Goal: Task Accomplishment & Management: Manage account settings

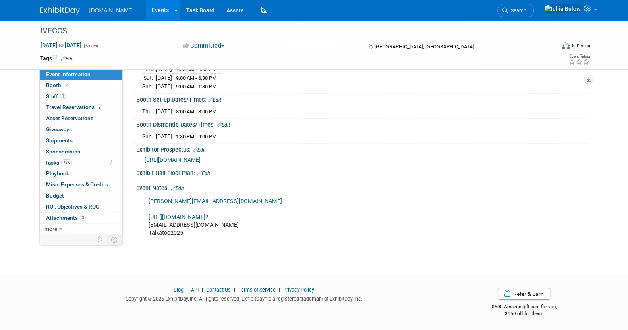
scroll to position [110, 0]
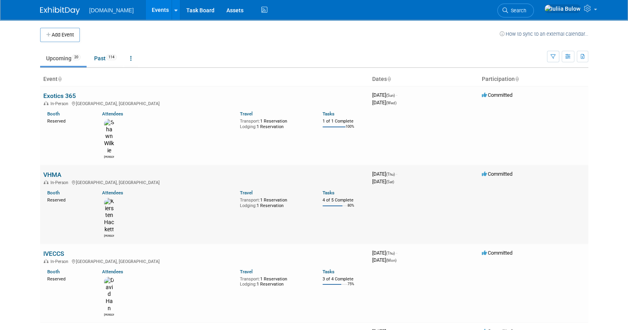
click at [52, 171] on link "VHMA" at bounding box center [52, 175] width 18 height 8
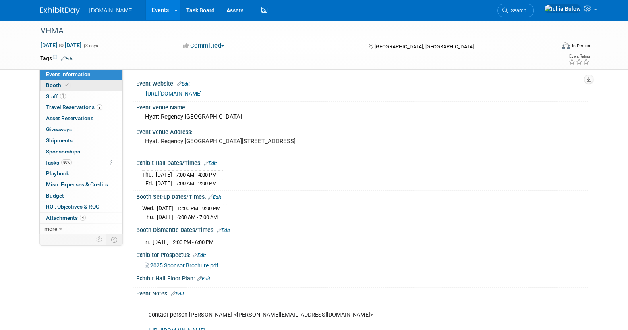
click at [87, 83] on link "Booth" at bounding box center [81, 85] width 83 height 11
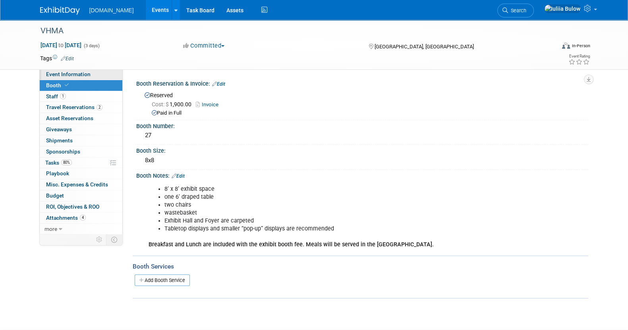
click at [71, 71] on span "Event Information" at bounding box center [68, 74] width 44 height 6
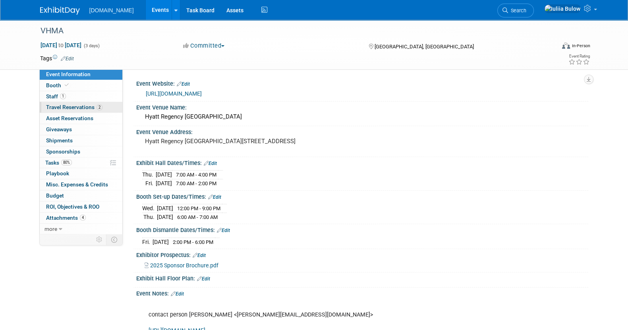
click at [75, 104] on span "Travel Reservations 2" at bounding box center [74, 107] width 56 height 6
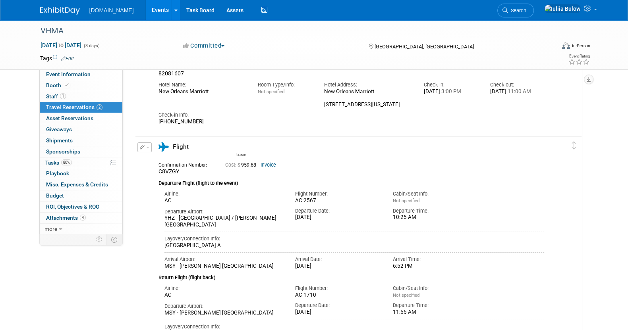
scroll to position [39, 0]
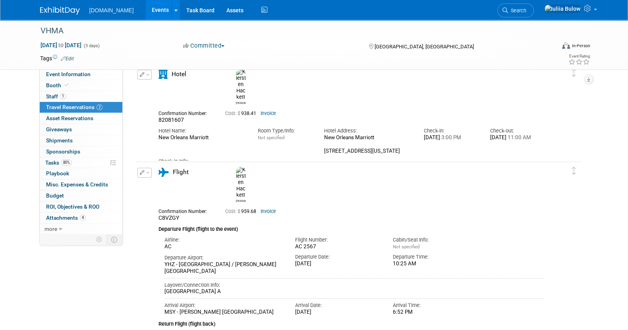
click at [272, 209] on link "Invoice" at bounding box center [268, 212] width 15 height 6
click at [278, 176] on div "Kiersten" at bounding box center [381, 184] width 298 height 39
click at [272, 207] on div "Cost: $ 959.68 Invoice" at bounding box center [368, 211] width 286 height 8
click at [270, 209] on link "Invoice" at bounding box center [268, 212] width 15 height 6
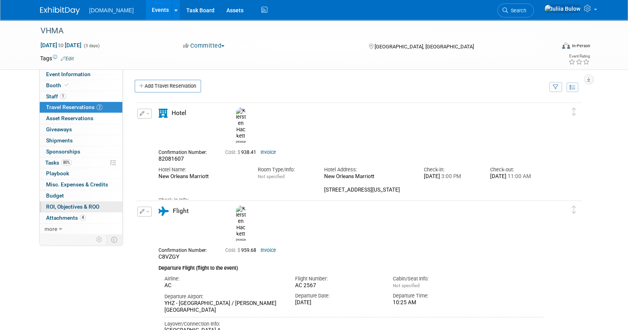
click at [70, 202] on link "0 ROI, Objectives & ROO 0" at bounding box center [81, 207] width 83 height 11
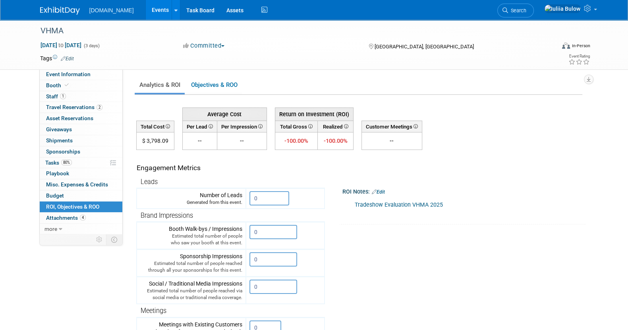
click at [385, 200] on div "Tradeshow Evaluation VHMA 2025" at bounding box center [460, 205] width 222 height 16
click at [385, 204] on link "Tradeshow Evaluation VHMA 2025" at bounding box center [399, 205] width 88 height 7
click at [61, 85] on span "Booth" at bounding box center [58, 85] width 24 height 6
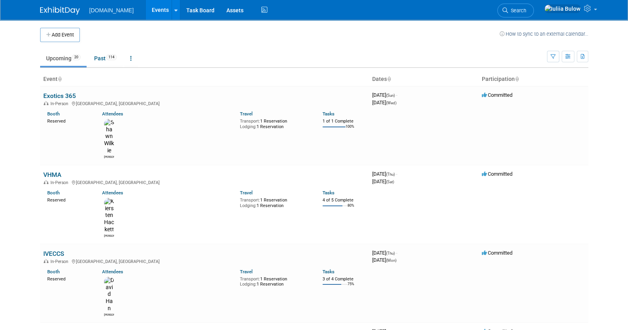
click at [54, 171] on link "VHMA" at bounding box center [52, 175] width 18 height 8
click at [54, 91] on td "Exotics 365 In-Person Seattle, WA Booth Reserved Attendees Shawn Travel Transpo…" at bounding box center [204, 125] width 329 height 79
click at [56, 95] on link "Exotics 365" at bounding box center [59, 96] width 33 height 8
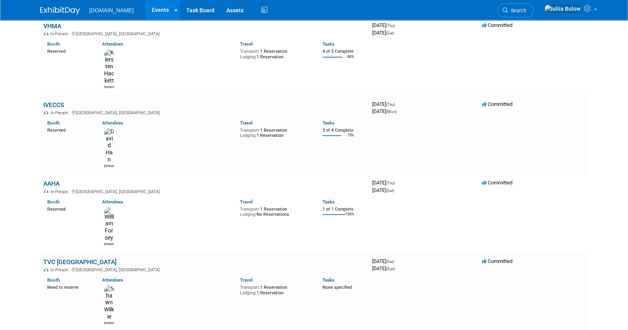
scroll to position [198, 0]
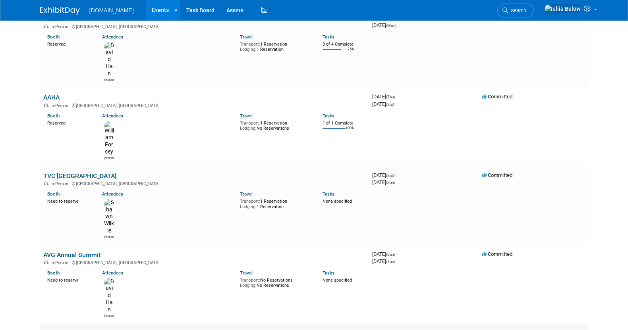
scroll to position [248, 0]
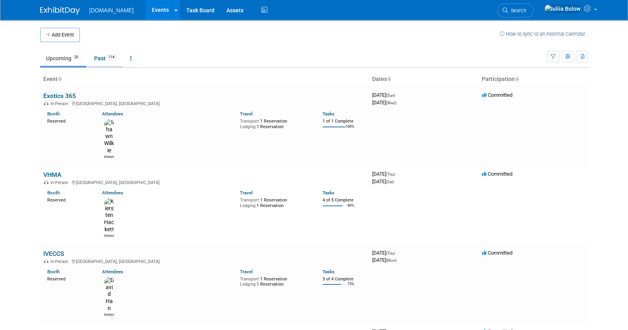
click at [101, 52] on link "Past 114" at bounding box center [105, 58] width 35 height 15
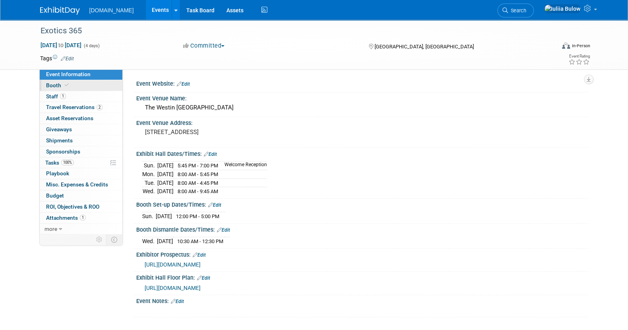
click at [70, 86] on link "Booth" at bounding box center [81, 85] width 83 height 11
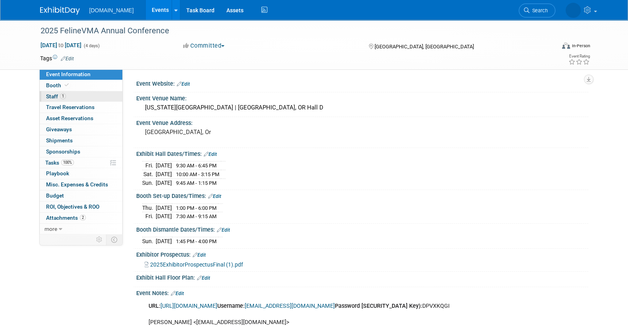
click at [74, 100] on link "1 Staff 1" at bounding box center [81, 96] width 83 height 11
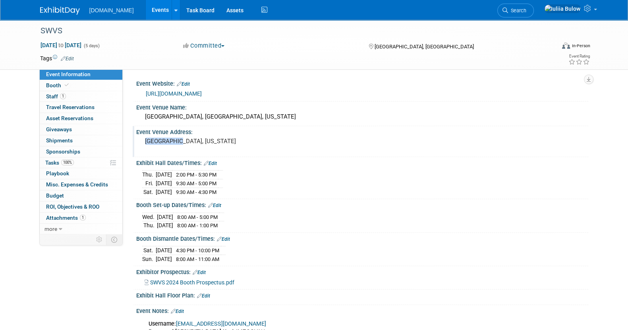
drag, startPoint x: 176, startPoint y: 138, endPoint x: 143, endPoint y: 139, distance: 33.0
click at [143, 139] on div "[GEOGRAPHIC_DATA], [US_STATE]" at bounding box center [230, 145] width 176 height 18
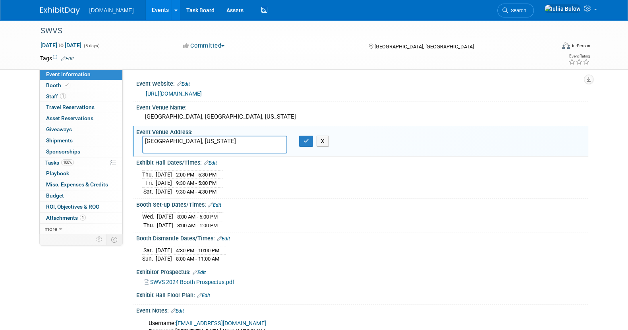
drag, startPoint x: 176, startPoint y: 140, endPoint x: 129, endPoint y: 137, distance: 47.0
click at [129, 137] on div "Event Website: Edit https://www.conferenceharvester.com/harvester2expw/login.as…" at bounding box center [355, 151] width 465 height 165
click at [210, 139] on textarea "Forth Worth, Texas" at bounding box center [214, 145] width 145 height 18
drag, startPoint x: 210, startPoint y: 140, endPoint x: 122, endPoint y: 138, distance: 89.0
click at [122, 138] on div "Event Information Event Info Booth Booth 1 Staff 1 Staff 0 Travel Reservations …" at bounding box center [314, 182] width 560 height 324
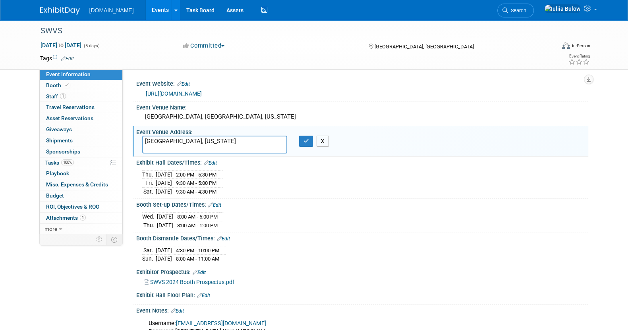
click at [327, 142] on button "X" at bounding box center [323, 141] width 12 height 11
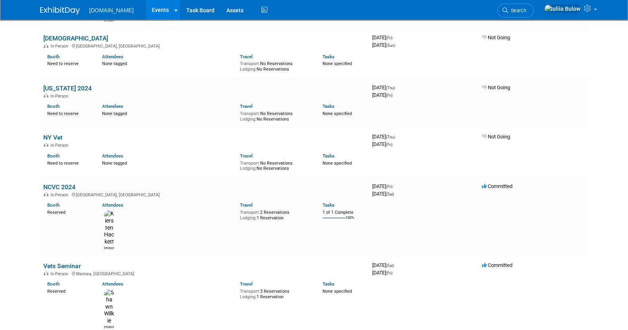
scroll to position [1837, 0]
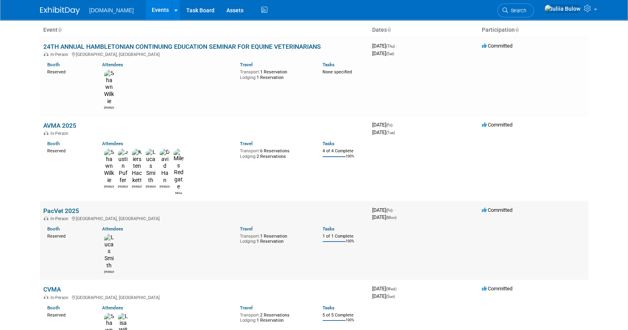
scroll to position [0, 0]
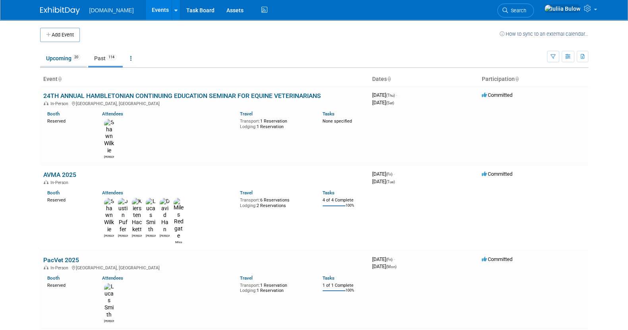
click at [58, 55] on link "Upcoming 20" at bounding box center [63, 58] width 46 height 15
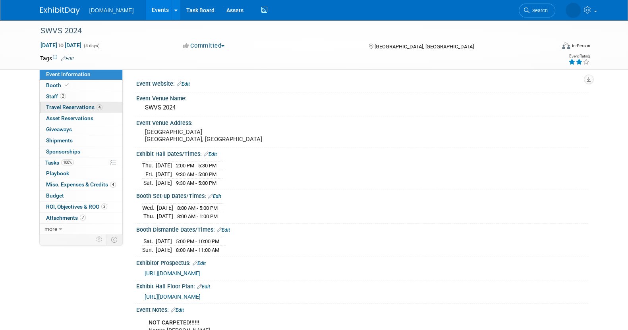
click at [92, 106] on span "Travel Reservations 4" at bounding box center [74, 107] width 56 height 6
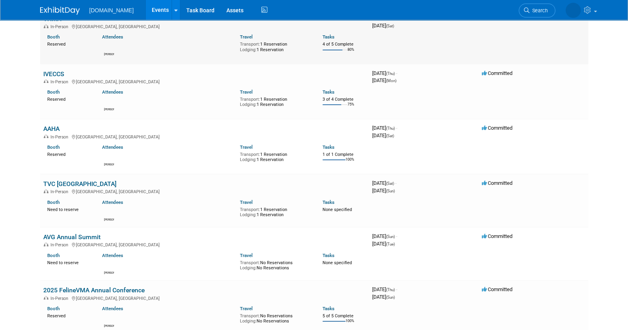
scroll to position [198, 0]
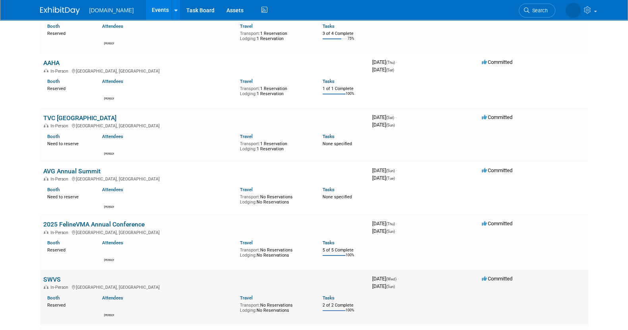
click at [56, 281] on link "SWVS" at bounding box center [51, 280] width 17 height 8
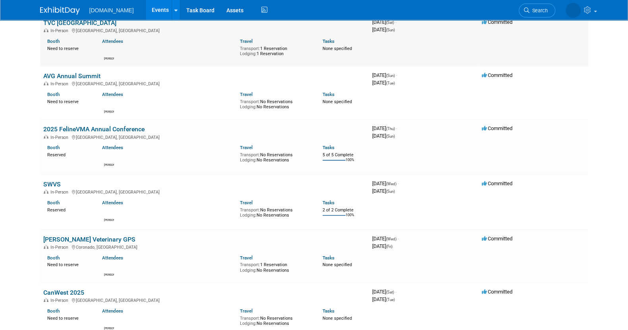
scroll to position [298, 0]
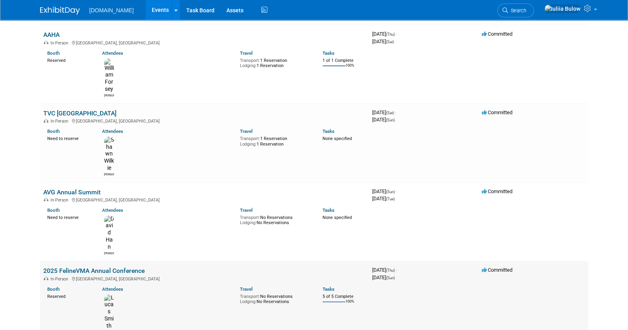
click at [75, 267] on link "2025 FelineVMA Annual Conference" at bounding box center [93, 271] width 101 height 8
click at [98, 267] on link "2025 FelineVMA Annual Conference" at bounding box center [93, 271] width 101 height 8
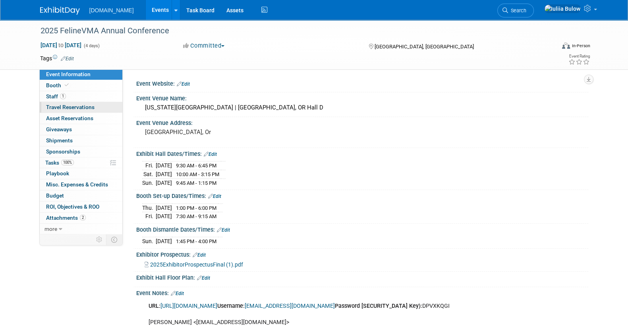
click at [81, 106] on span "Travel Reservations 0" at bounding box center [70, 107] width 48 height 6
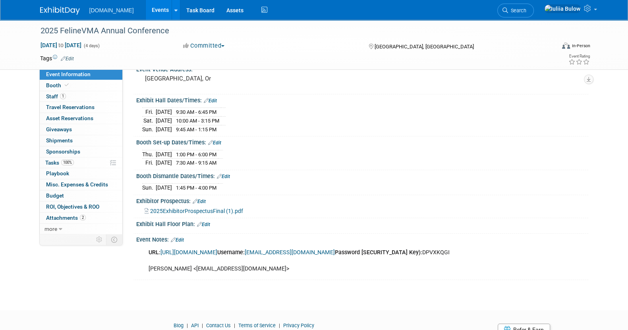
scroll to position [44, 0]
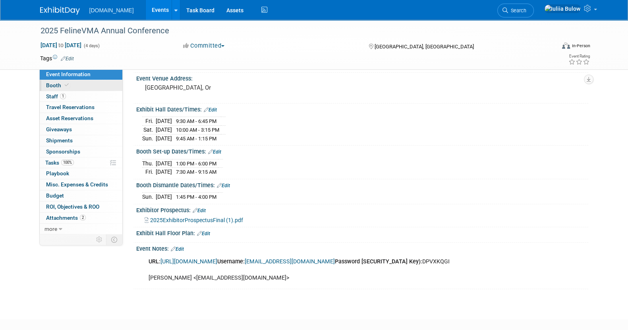
click at [95, 89] on link "Booth" at bounding box center [81, 85] width 83 height 11
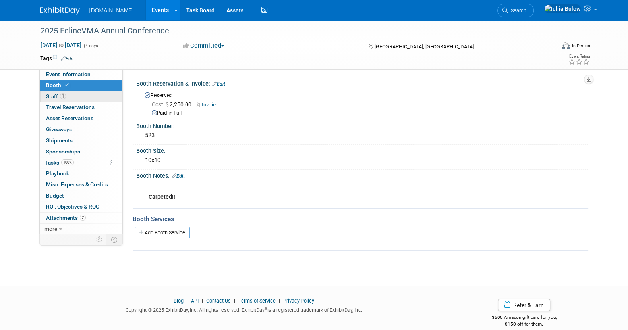
click at [93, 94] on link "1 Staff 1" at bounding box center [81, 96] width 83 height 11
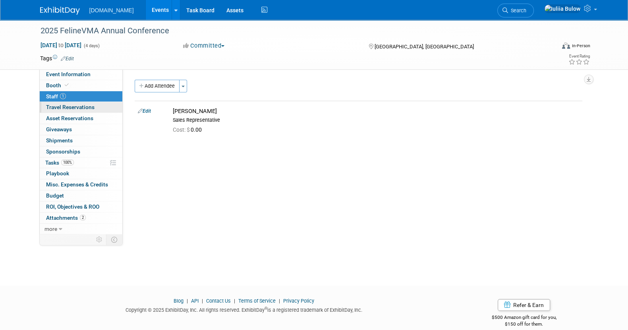
click at [93, 102] on link "0 Travel Reservations 0" at bounding box center [81, 107] width 83 height 11
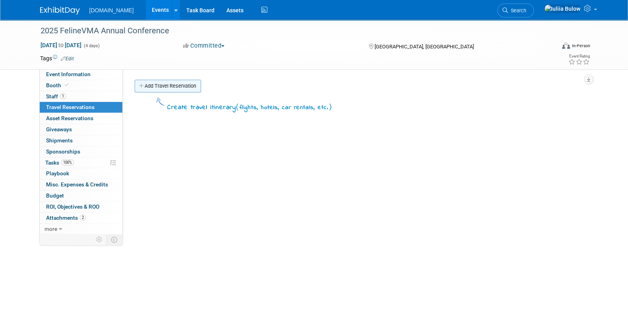
click at [162, 81] on link "Add Travel Reservation" at bounding box center [168, 86] width 66 height 13
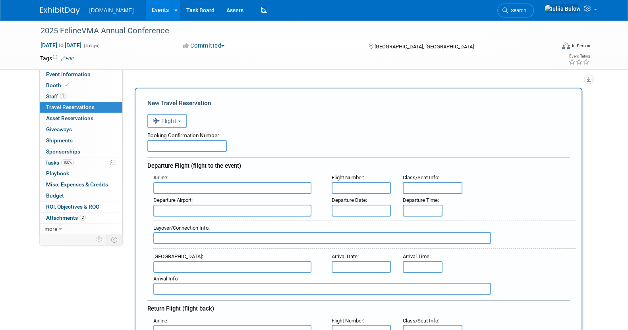
click at [183, 145] on input "text" at bounding box center [186, 146] width 79 height 12
paste input "AVEJJ4"
type input "AVEJJ4"
click at [359, 182] on input "text" at bounding box center [362, 188] width 60 height 12
paste input "3552"
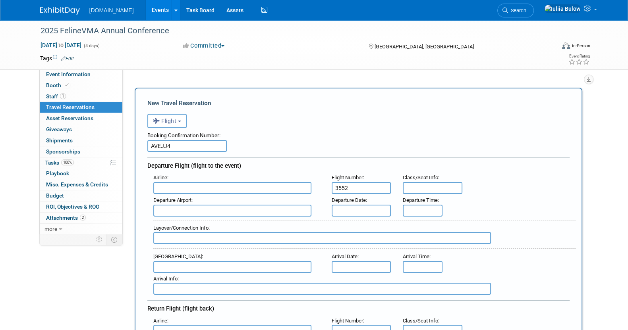
type input "3552"
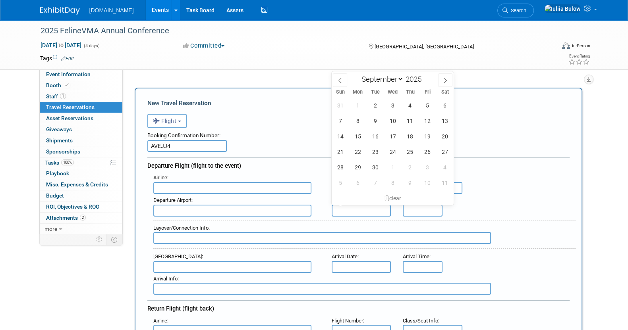
click at [376, 209] on input "text" at bounding box center [362, 211] width 60 height 12
click at [408, 136] on span "18" at bounding box center [409, 136] width 15 height 15
type input "Sep 18, 2025"
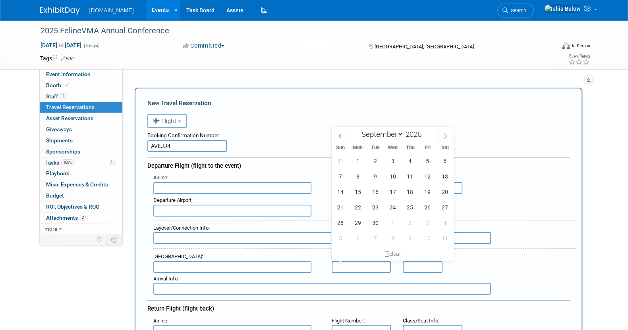
click at [359, 263] on input "text" at bounding box center [362, 267] width 60 height 12
click at [409, 194] on span "18" at bounding box center [409, 191] width 15 height 15
type input "Sep 18, 2025"
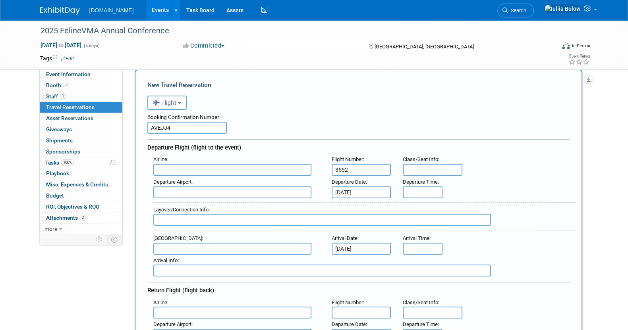
scroll to position [99, 0]
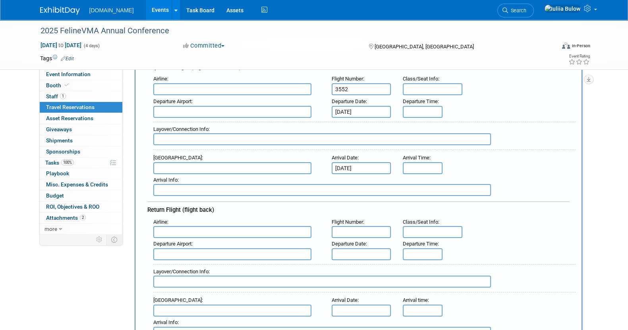
click at [369, 232] on body "Talkatoo.Inc Events Add Event Bulk Upload Events Shareable Event Boards Recentl…" at bounding box center [314, 66] width 628 height 330
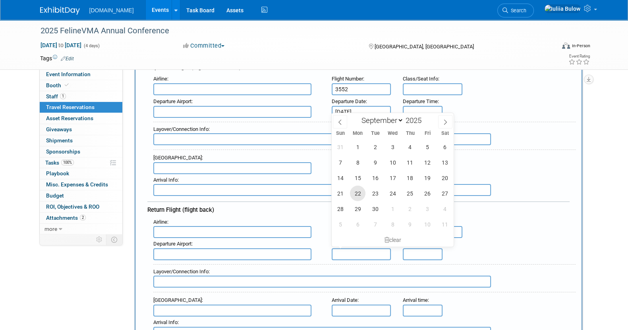
click at [357, 194] on span "22" at bounding box center [357, 193] width 15 height 15
type input "Sep 22, 2025"
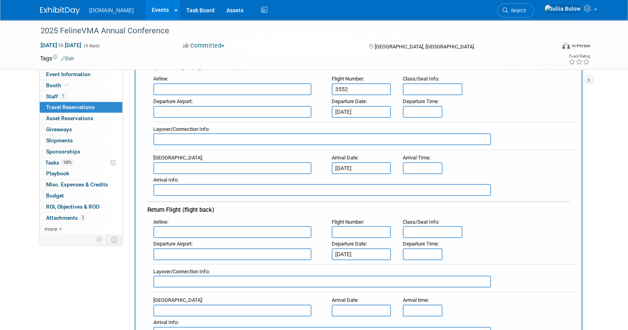
click at [365, 306] on input "text" at bounding box center [362, 311] width 60 height 12
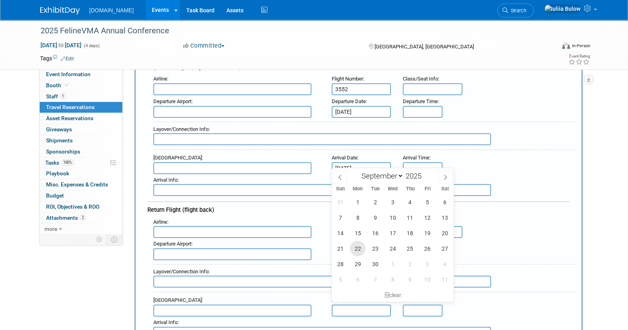
click at [353, 246] on span "22" at bounding box center [357, 248] width 15 height 15
type input "Sep 22, 2025"
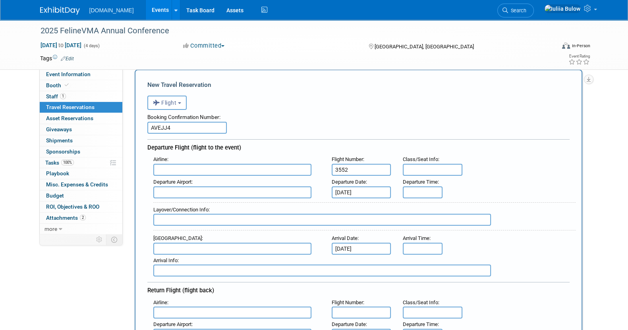
scroll to position [0, 0]
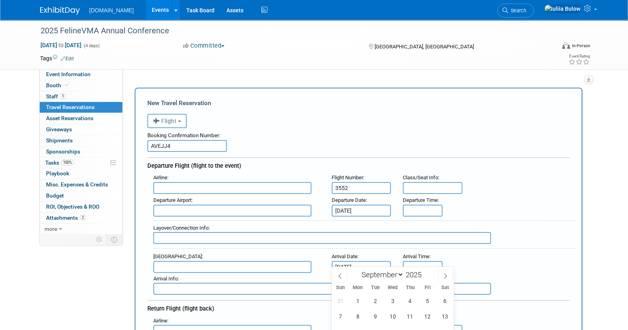
click at [197, 187] on input "text" at bounding box center [232, 188] width 158 height 12
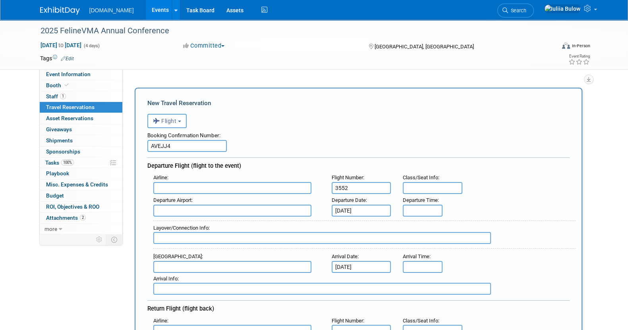
paste input "Operated by Republic Airways/United Express"
type input "Operated by Republic Airways/United Express"
click at [203, 214] on input "text" at bounding box center [232, 211] width 158 height 12
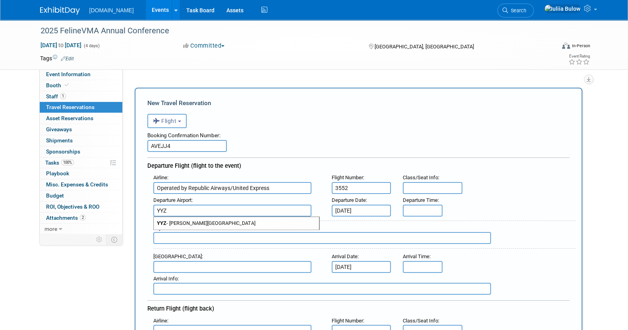
click at [274, 225] on span "YYZ - Lester B. Pearson International Airport" at bounding box center [236, 223] width 165 height 13
type input "YYZ - Lester B. Pearson International Airport"
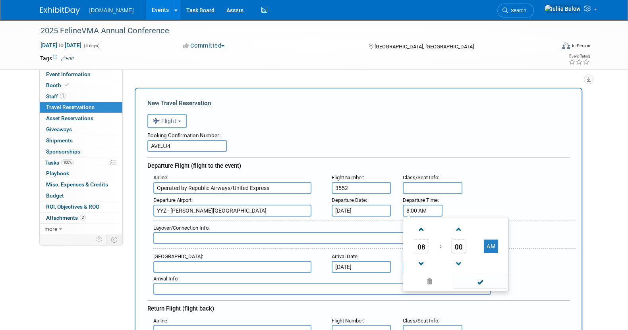
click at [427, 207] on input "8:00 AM" at bounding box center [423, 211] width 40 height 12
click at [419, 259] on span at bounding box center [421, 264] width 14 height 14
click at [461, 247] on span "00" at bounding box center [458, 246] width 15 height 14
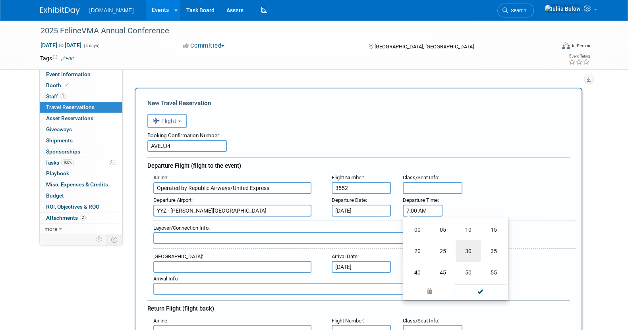
click at [464, 249] on td "30" at bounding box center [468, 251] width 25 height 21
type input "7:30 AM"
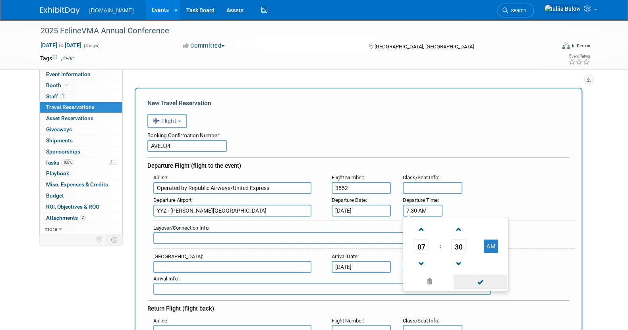
click at [485, 281] on span at bounding box center [481, 282] width 54 height 14
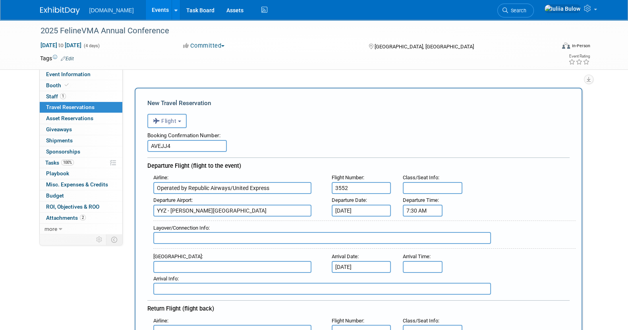
click at [222, 237] on input "text" at bounding box center [322, 238] width 338 height 12
paste input "Newark EWR"
paste input "09:10"
click at [235, 241] on input "arrival Newark EWR 09:10am" at bounding box center [322, 238] width 338 height 12
click at [236, 241] on input "arrival Newark EWR 09:10am; Departure" at bounding box center [322, 238] width 338 height 12
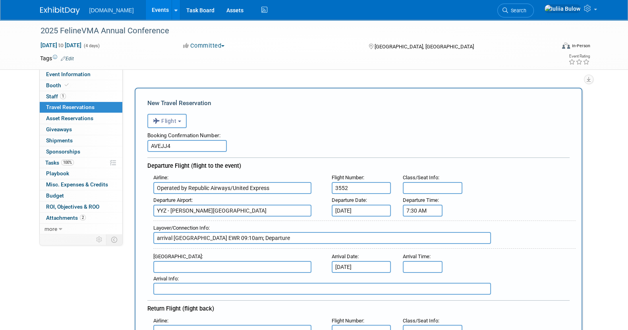
click at [278, 236] on input "arrival Newark EWR 09:10am; Departure" at bounding box center [322, 238] width 338 height 12
drag, startPoint x: 205, startPoint y: 236, endPoint x: 173, endPoint y: 235, distance: 31.8
click at [173, 235] on input "arrival Newark EWR 09:10am; Departure" at bounding box center [322, 238] width 338 height 12
click at [266, 234] on input "arrival Newark EWR 09:10am; Departure" at bounding box center [322, 238] width 338 height 12
paste input "Newark EWR"
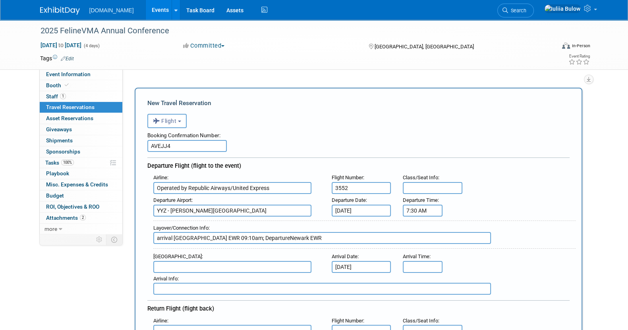
click at [255, 236] on input "arrival Newark EWR 09:10am; DepartureNewark EWR" at bounding box center [322, 238] width 338 height 12
click at [340, 236] on input "arrival Newark EWR 09:10am; Departure: Newark EWR" at bounding box center [322, 238] width 338 height 12
paste input "AC 3655"
paste input "11:58"
type input "arrival Newark EWR 09:10am; Departure: Newark EWR AC 3655 - 11:58"
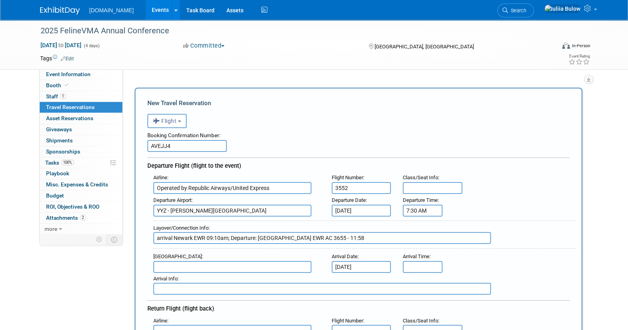
click at [248, 268] on input "text" at bounding box center [232, 267] width 158 height 12
click at [256, 280] on span "PWM - Portland International Jetport Airport" at bounding box center [236, 280] width 165 height 13
type input "PWM - Portland International Jetport Airport"
click at [431, 265] on input "8:00 AM" at bounding box center [423, 267] width 40 height 12
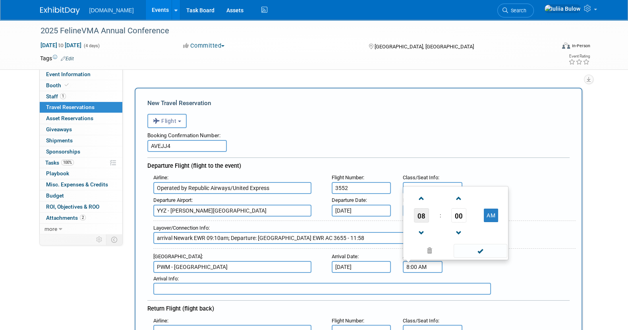
click at [419, 211] on span "08" at bounding box center [421, 216] width 15 height 14
click at [444, 184] on td "01" at bounding box center [442, 189] width 25 height 21
click at [427, 266] on input "1:00 AM" at bounding box center [423, 267] width 40 height 12
click at [465, 209] on span "00" at bounding box center [458, 216] width 15 height 14
click at [442, 207] on td "25" at bounding box center [442, 210] width 25 height 21
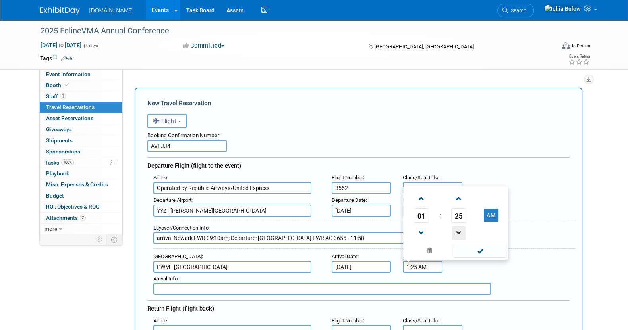
click at [454, 230] on span at bounding box center [459, 233] width 14 height 14
click at [493, 212] on button "AM" at bounding box center [491, 216] width 14 height 14
type input "1:22 PM"
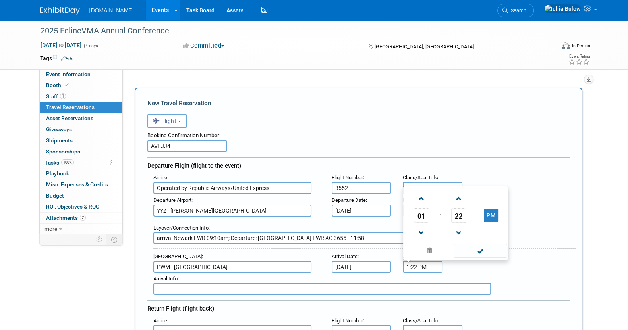
click at [484, 247] on span at bounding box center [481, 251] width 54 height 14
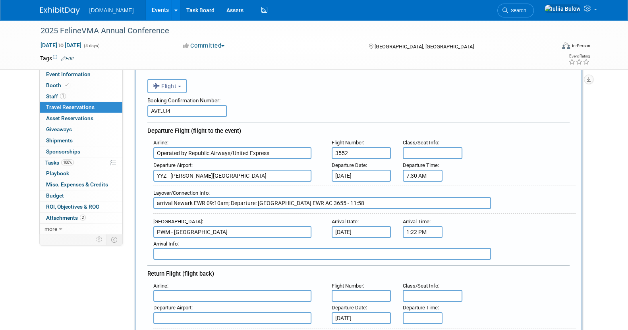
scroll to position [49, 0]
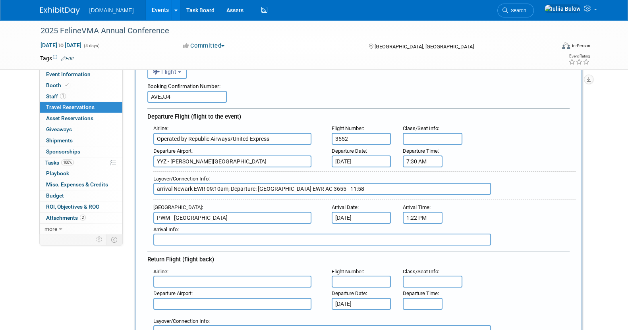
click at [365, 283] on input "text" at bounding box center [362, 282] width 60 height 12
paste input "AC 3463"
type input "AC 3463"
click at [212, 280] on input "text" at bounding box center [232, 282] width 158 height 12
paste input "Operated by Republic Airways/United Express"
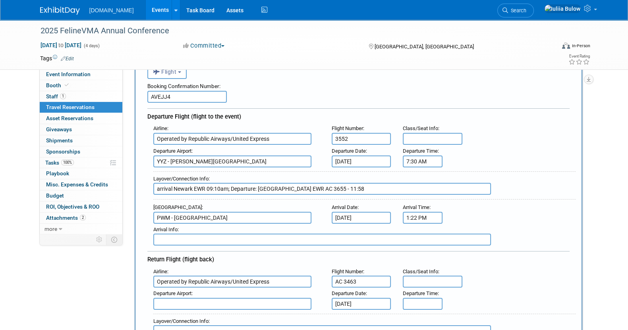
type input "Operated by Republic Airways/United Express"
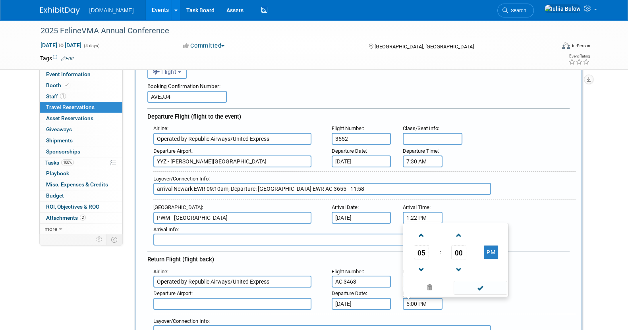
click at [409, 298] on input "5:00 PM" at bounding box center [423, 304] width 40 height 12
click at [421, 229] on span at bounding box center [421, 236] width 14 height 14
click at [455, 249] on span "00" at bounding box center [458, 252] width 15 height 14
click at [465, 244] on td "30" at bounding box center [468, 247] width 25 height 21
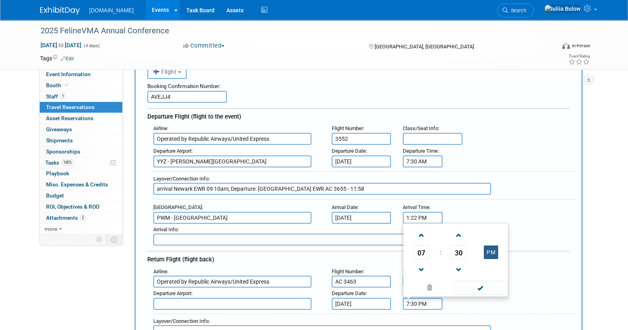
click at [493, 248] on button "PM" at bounding box center [491, 253] width 14 height 14
type input "7:30 AM"
click at [489, 282] on span at bounding box center [481, 288] width 54 height 14
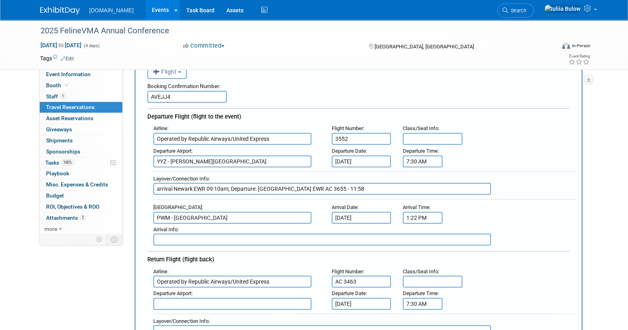
click at [216, 299] on input "text" at bounding box center [232, 304] width 158 height 12
click at [214, 312] on span "PWM - Portland International Jetport Airport" at bounding box center [236, 317] width 165 height 13
type input "PWM - Portland International Jetport Airport"
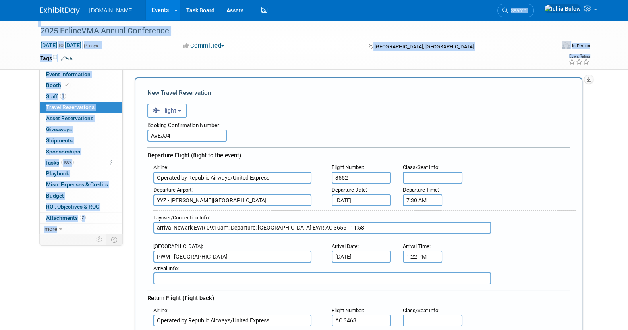
scroll to position [0, 0]
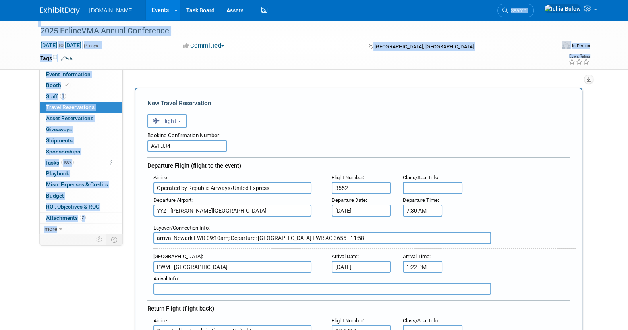
drag, startPoint x: 108, startPoint y: -19, endPoint x: 80, endPoint y: -43, distance: 36.6
click at [80, 0] on html "Talkatoo.Inc Events Add Event Bulk Upload Events Shareable Event Boards Recentl…" at bounding box center [314, 165] width 628 height 330
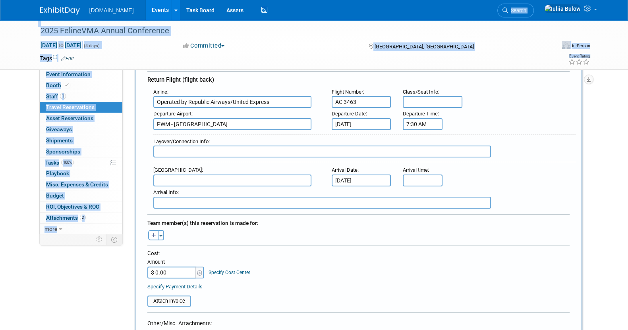
scroll to position [248, 0]
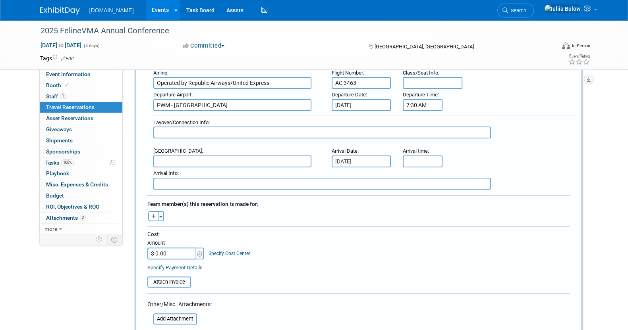
click at [177, 131] on input "text" at bounding box center [322, 133] width 338 height 12
click at [199, 179] on input "text" at bounding box center [322, 184] width 338 height 12
paste input "Republic Airways/United Express booking reference: NZQXCH"
type input "Republic Airways/United Express booking reference: NZQXCH"
click at [178, 127] on input "text" at bounding box center [322, 133] width 338 height 12
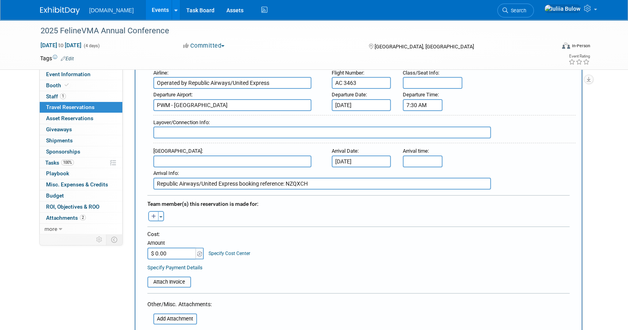
paste input "Newark EWR"
click at [153, 127] on input "Newark EWR - 8.59 am" at bounding box center [322, 133] width 338 height 12
click at [264, 127] on input "arriving: Newark EWR - 8.59 am" at bounding box center [322, 133] width 338 height 12
type input "arriving: Newark EWR - 8.59 am, departing"
click at [419, 160] on input "5:00 PM" at bounding box center [423, 162] width 40 height 12
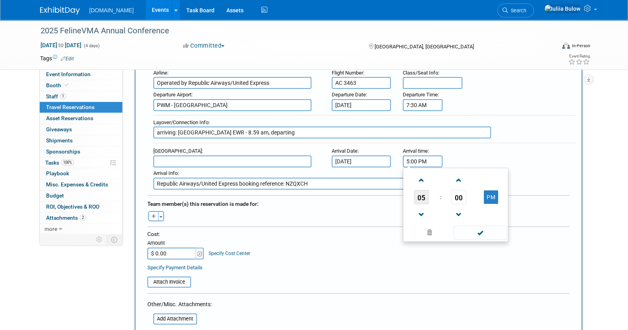
click at [418, 199] on span "05" at bounding box center [421, 197] width 15 height 14
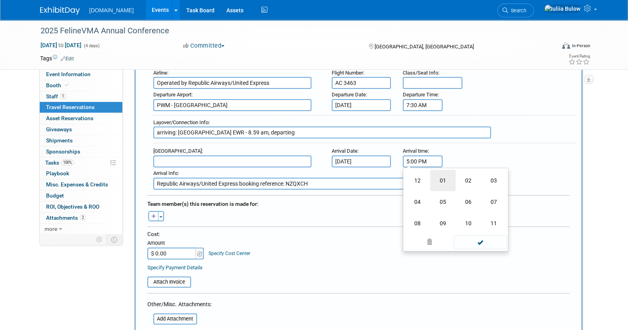
click at [442, 178] on td "01" at bounding box center [442, 180] width 25 height 21
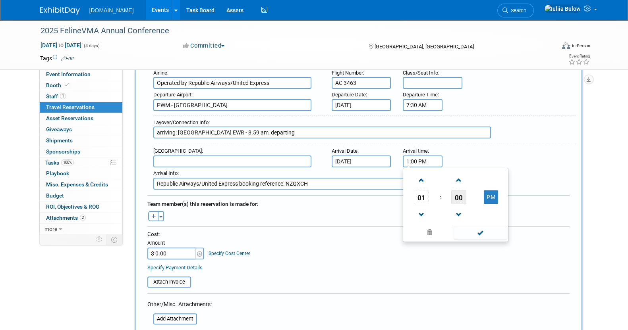
click at [460, 193] on span "00" at bounding box center [458, 197] width 15 height 14
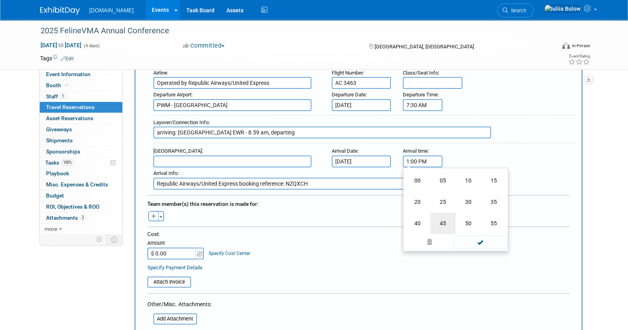
click at [447, 217] on td "45" at bounding box center [442, 223] width 25 height 21
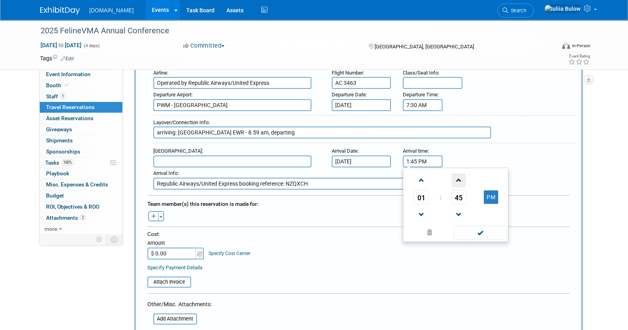
click at [460, 178] on span at bounding box center [459, 181] width 14 height 14
type input "1:47 PM"
click at [481, 226] on span at bounding box center [481, 233] width 54 height 14
click at [285, 127] on input "arriving: Newark EWR - 8.59 am, departing" at bounding box center [322, 133] width 338 height 12
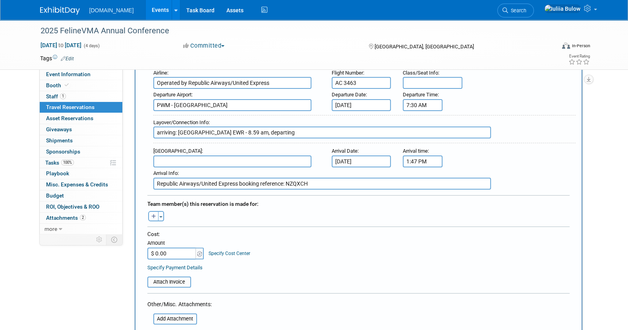
paste input "12:04"
paste input "Return • Mon 22 Sep, 2025 Economy Standard Portland PWM Newark EWR 07:30 08:59 …"
click at [212, 128] on input "arriving: Newark EWR - 8.59 am, departing 12:04pm Return • Mon 22 Sep, 2025 Eco…" at bounding box center [322, 133] width 338 height 12
drag, startPoint x: 159, startPoint y: 128, endPoint x: 631, endPoint y: 149, distance: 472.7
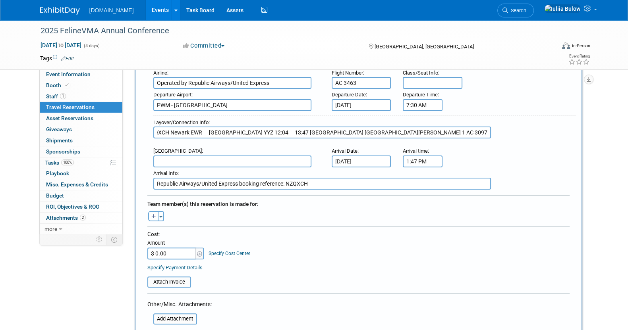
click at [296, 127] on input "arriving: Newark EWR - 8.59 am, departing 12:04pm Return • Mon 22 Sep, 2025 Eco…" at bounding box center [322, 133] width 338 height 12
click at [367, 127] on input "arriving: Newark EWR - 8.59 am, departing 12:04pm Return • Mon 22 Sep, 2025 Eco…" at bounding box center [322, 133] width 338 height 12
drag, startPoint x: 291, startPoint y: 127, endPoint x: 586, endPoint y: 122, distance: 295.1
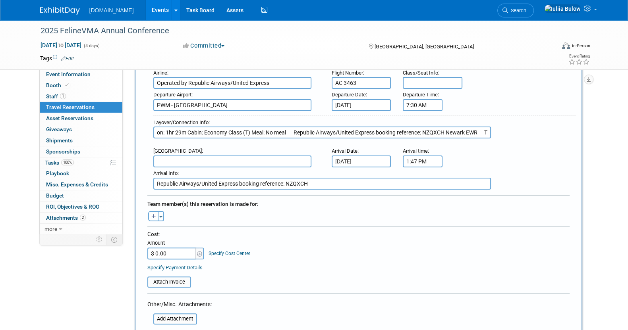
click at [586, 122] on div "Add Travel Reservation Filter by tagged traveller -- Select Traveler -- All res…" at bounding box center [359, 252] width 460 height 841
drag, startPoint x: 485, startPoint y: 126, endPoint x: 381, endPoint y: 135, distance: 104.1
click at [478, 127] on input "arriving: Newark EWR - 8.59 am, departing 12:04pm Return • Mon 22 Sep, 2025 Eco…" at bounding box center [322, 133] width 338 height 12
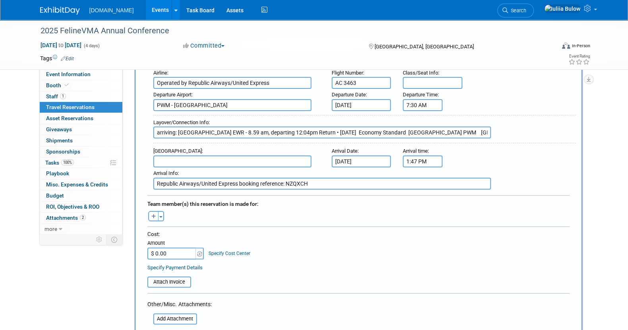
drag, startPoint x: 381, startPoint y: 135, endPoint x: 284, endPoint y: 130, distance: 97.9
click at [284, 130] on input "arriving: Newark EWR - 8.59 am, departing 12:04pm Return • Mon 22 Sep, 2025 Eco…" at bounding box center [322, 133] width 338 height 12
drag, startPoint x: 328, startPoint y: 132, endPoint x: 283, endPoint y: 130, distance: 45.3
click at [283, 130] on input "arriving: Newark EWR - 8.59 am, departing 12:04pm : No meal" at bounding box center [322, 133] width 338 height 12
type input "arriving: Newark EWR - 8.59 am, departing 12:04pm"
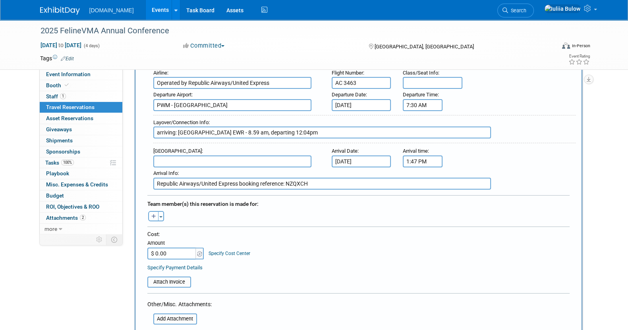
click at [252, 158] on input "text" at bounding box center [232, 162] width 158 height 12
click at [253, 171] on span "YYZ - Lester B. Pearson International Airport" at bounding box center [236, 174] width 165 height 13
type input "YYZ - Lester B. Pearson International Airport"
click at [156, 211] on button "button" at bounding box center [153, 216] width 10 height 10
select select
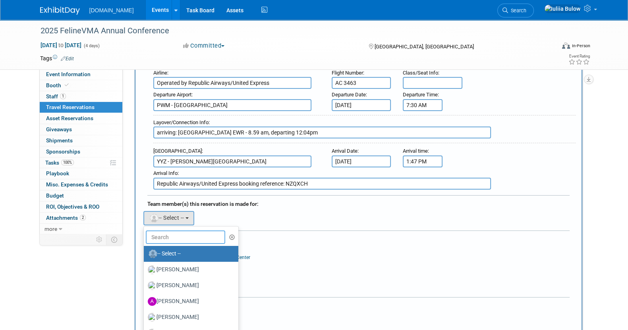
click at [185, 234] on input "text" at bounding box center [185, 238] width 79 height 14
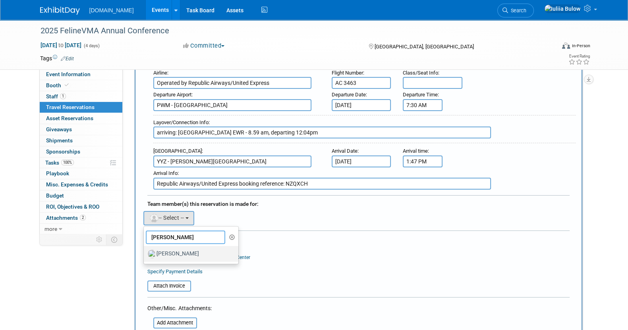
type input "lucas"
click at [188, 249] on label "[PERSON_NAME]" at bounding box center [189, 254] width 83 height 13
click at [145, 251] on input "[PERSON_NAME]" at bounding box center [142, 253] width 5 height 5
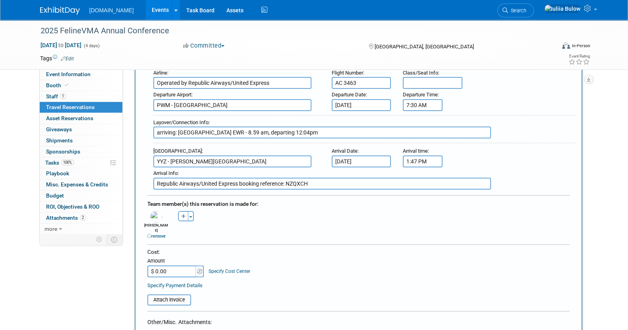
click at [167, 266] on input "$ 0.00" at bounding box center [172, 272] width 50 height 12
paste input "971.19"
type input "$ 971.19"
click at [379, 267] on div "Cost: Amount $ 971.19 Specify Cost Center Cost Center -- Not Specified --" at bounding box center [358, 269] width 422 height 41
click at [172, 295] on input "file" at bounding box center [143, 300] width 95 height 10
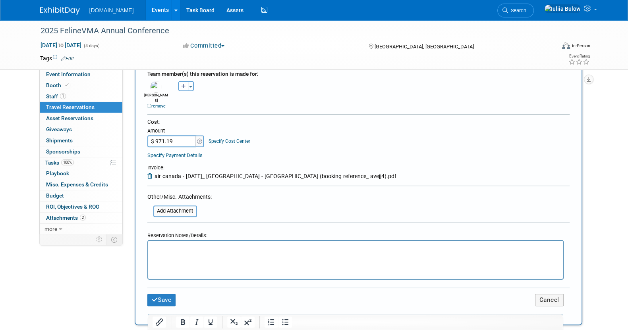
scroll to position [397, 0]
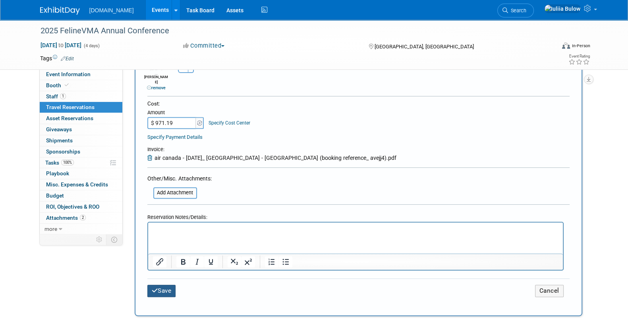
click at [160, 285] on button "Save" at bounding box center [161, 291] width 29 height 12
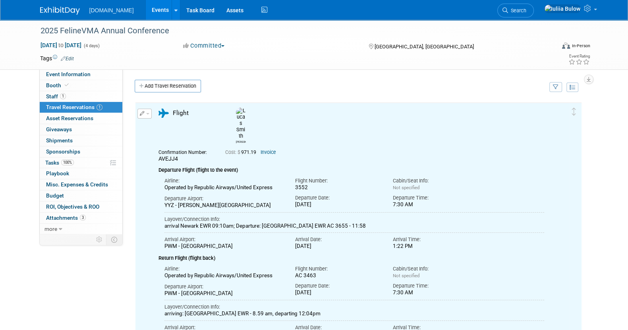
scroll to position [0, 0]
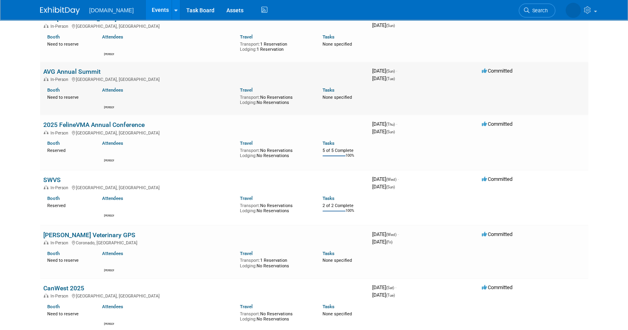
scroll to position [298, 0]
click at [96, 125] on link "2025 FelineVMA Annual Conference" at bounding box center [93, 125] width 101 height 8
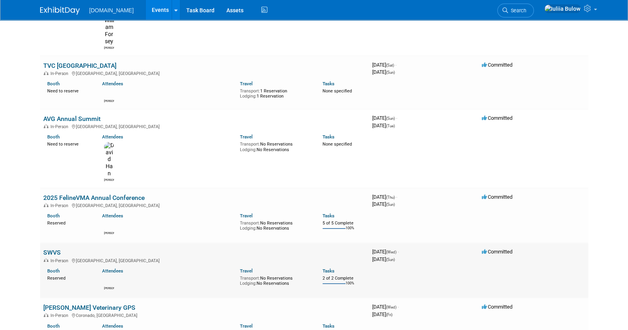
click at [50, 249] on link "SWVS" at bounding box center [51, 253] width 17 height 8
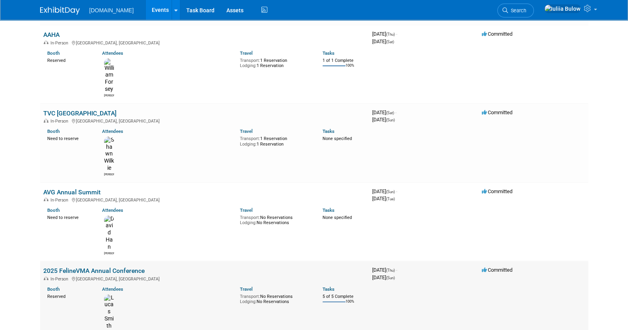
click at [86, 267] on link "2025 FelineVMA Annual Conference" at bounding box center [93, 271] width 101 height 8
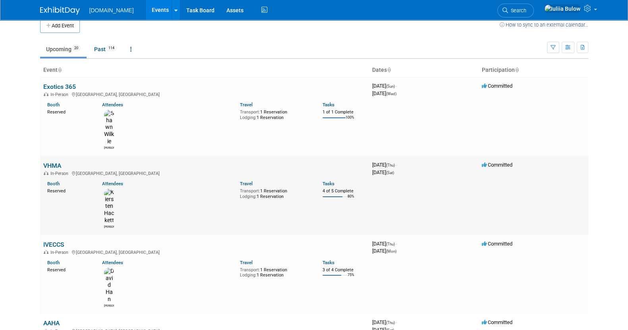
scroll to position [0, 0]
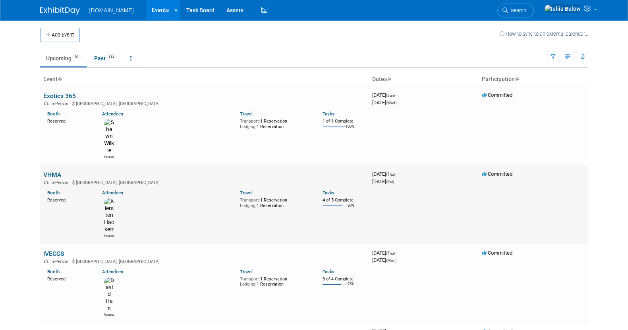
click at [50, 171] on link "VHMA" at bounding box center [52, 175] width 18 height 8
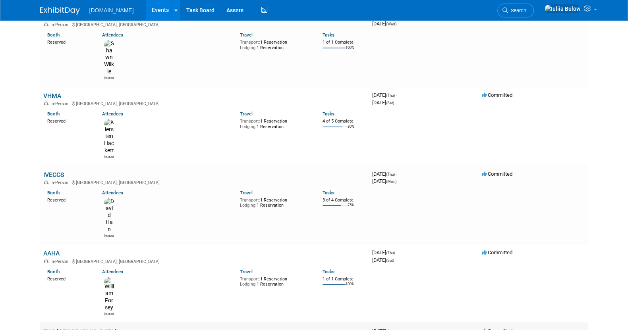
scroll to position [149, 0]
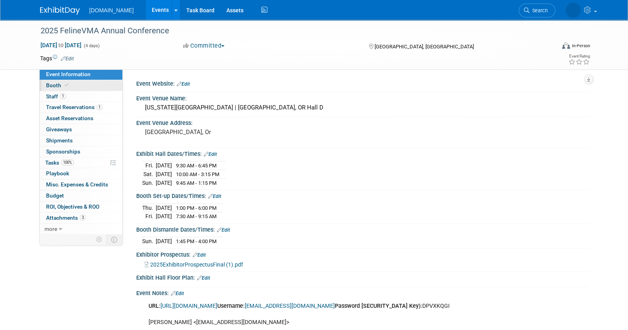
click at [66, 87] on icon at bounding box center [67, 85] width 4 height 4
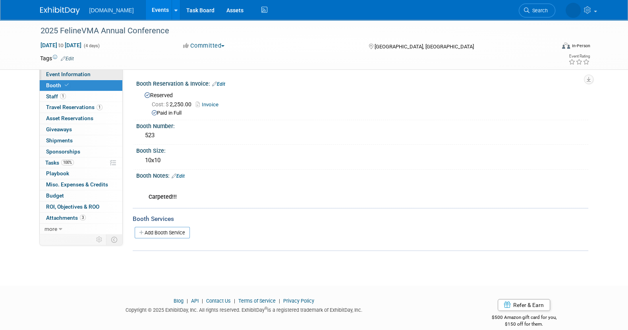
click at [69, 72] on span "Event Information" at bounding box center [68, 74] width 44 height 6
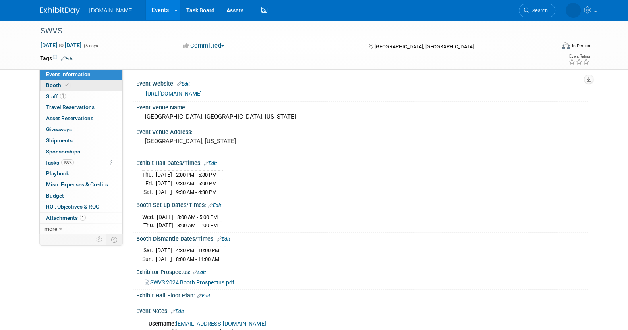
click at [73, 87] on link "Booth" at bounding box center [81, 85] width 83 height 11
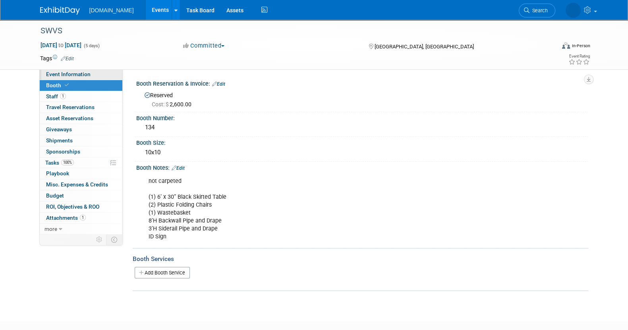
click at [89, 77] on span "Event Information" at bounding box center [68, 74] width 44 height 6
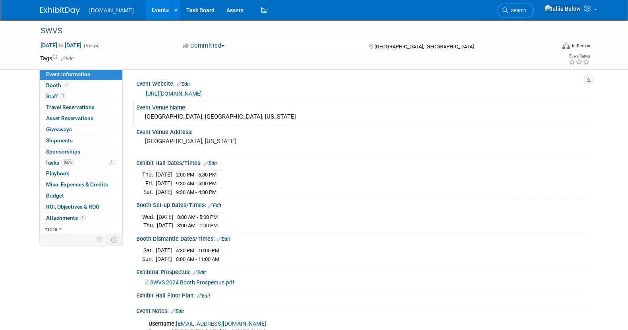
drag, startPoint x: 282, startPoint y: 119, endPoint x: 139, endPoint y: 120, distance: 143.0
click at [139, 120] on div "Fort Worth Convention Center, Fort Worth, Texas" at bounding box center [362, 117] width 452 height 13
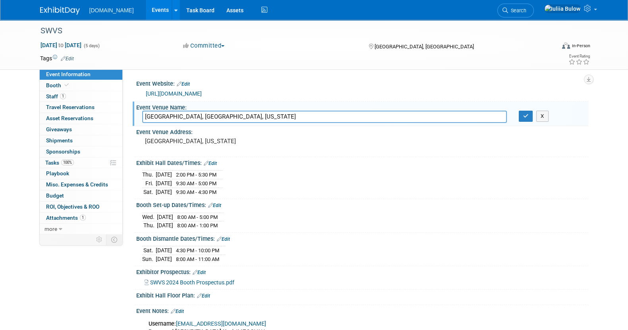
drag, startPoint x: 322, startPoint y: 116, endPoint x: 131, endPoint y: 115, distance: 190.6
click at [131, 115] on div "Event Website: Edit https://www.conferenceharvester.com/harvester2expw/login.as…" at bounding box center [355, 151] width 465 height 165
click at [66, 93] on link "1 Staff 1" at bounding box center [81, 96] width 83 height 11
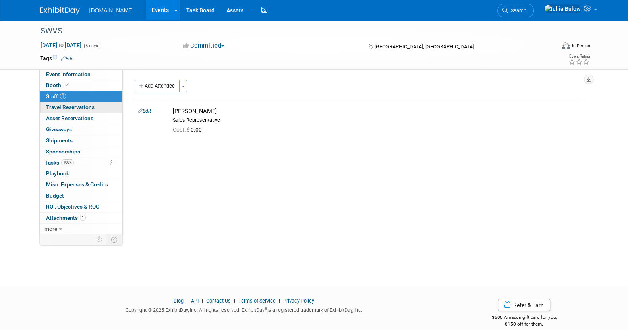
click at [72, 102] on link "0 Travel Reservations 0" at bounding box center [81, 107] width 83 height 11
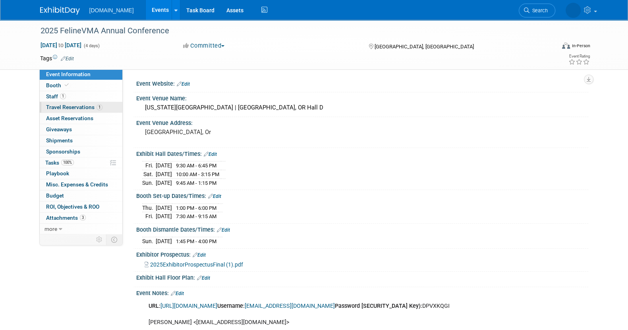
click at [77, 104] on span "Travel Reservations 1" at bounding box center [74, 107] width 56 height 6
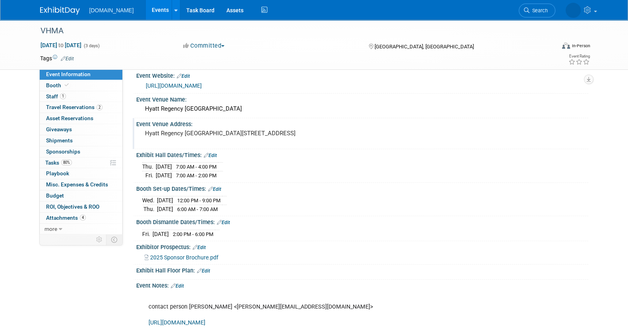
scroll to position [126, 0]
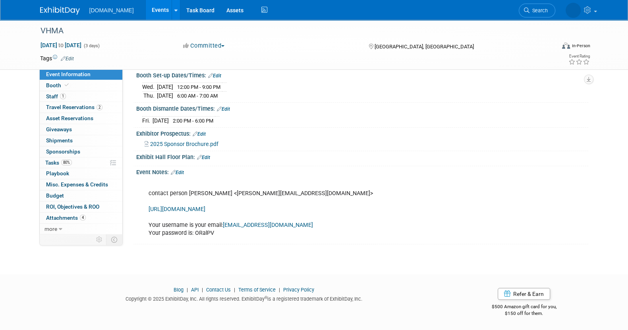
click at [205, 209] on link "https://exhibitors.eventkaddy.net" at bounding box center [177, 209] width 57 height 7
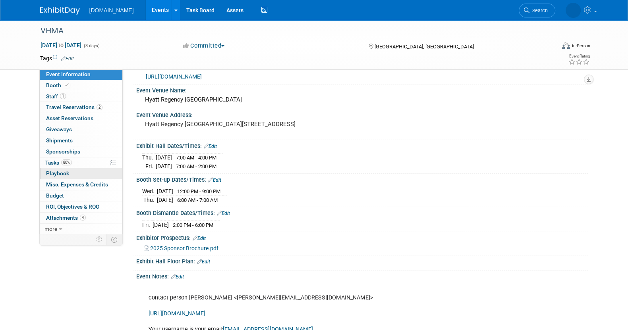
scroll to position [0, 0]
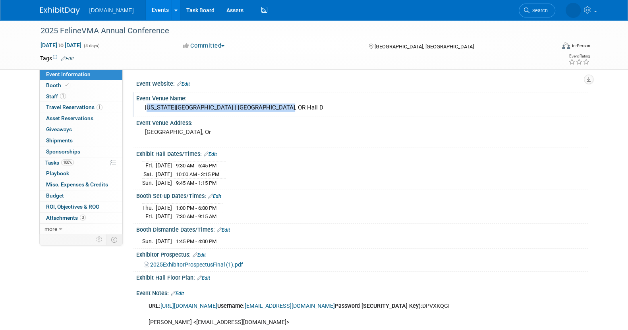
drag, startPoint x: 277, startPoint y: 107, endPoint x: 145, endPoint y: 112, distance: 132.4
click at [145, 112] on div "[US_STATE][GEOGRAPHIC_DATA] | [GEOGRAPHIC_DATA], OR Hall D" at bounding box center [362, 108] width 440 height 12
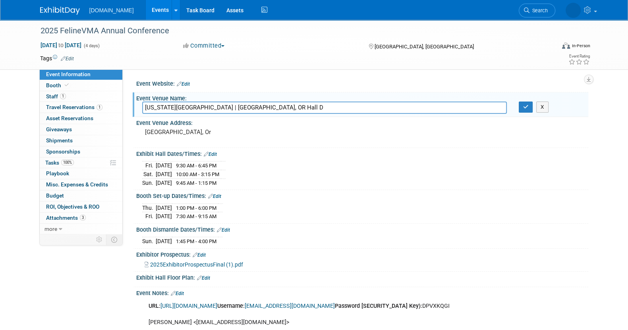
drag, startPoint x: 282, startPoint y: 116, endPoint x: 283, endPoint y: 151, distance: 35.4
click at [283, 151] on div "Event Website: Edit Event Venue Name: Oregon Convention Center | Portland, OR H…" at bounding box center [359, 206] width 448 height 256
drag, startPoint x: 280, startPoint y: 109, endPoint x: 129, endPoint y: 114, distance: 151.0
click at [129, 114] on div "Event Website: Edit Event Venue Name: Oregon Convention Center | Portland, OR H…" at bounding box center [355, 151] width 465 height 165
click at [72, 103] on link "1 Travel Reservations 1" at bounding box center [81, 107] width 83 height 11
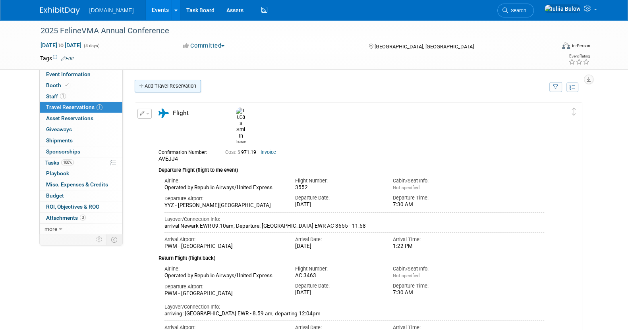
click at [157, 85] on link "Add Travel Reservation" at bounding box center [168, 86] width 66 height 13
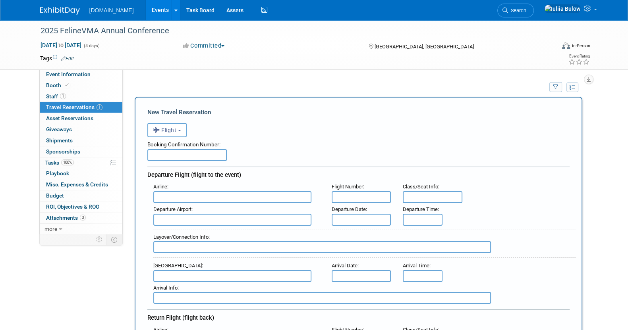
click at [210, 156] on input "text" at bounding box center [186, 155] width 79 height 12
click at [176, 130] on span "Flight" at bounding box center [165, 130] width 24 height 6
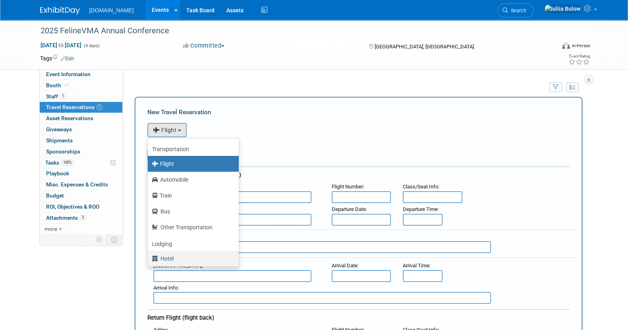
click at [181, 260] on label "Hotel" at bounding box center [191, 259] width 79 height 13
click at [149, 260] on input "Hotel" at bounding box center [146, 257] width 5 height 5
select select "6"
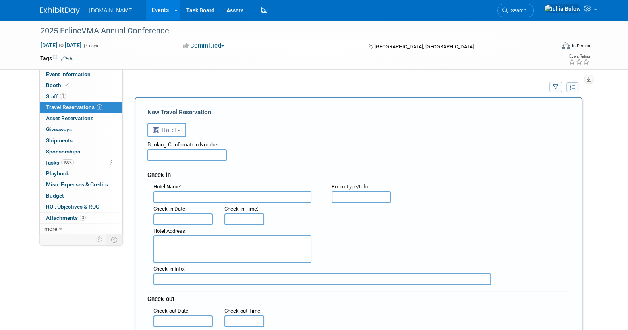
click at [180, 197] on input "text" at bounding box center [232, 197] width 158 height 12
paste input "Fairfield by Marriott Inn & Suites Portland Maine Airport"
type input "Fairfield by Marriott Inn & Suites Portland Maine Airport"
click at [183, 246] on textarea at bounding box center [232, 250] width 158 height 28
paste textarea "2 Cummings Road, Scarborough, Maine USA, 04074"
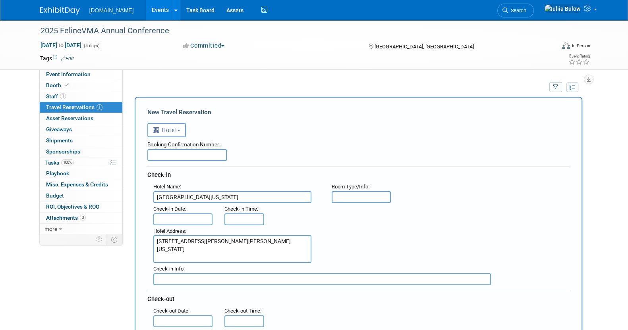
type textarea "2 Cummings Road, Scarborough, Maine USA, 04074"
click at [173, 158] on input "text" at bounding box center [186, 155] width 79 height 12
paste input "76617186"
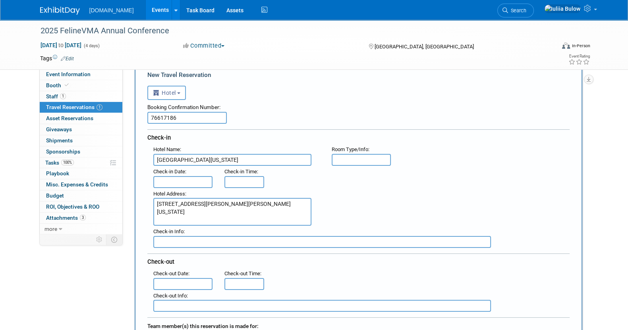
scroll to position [99, 0]
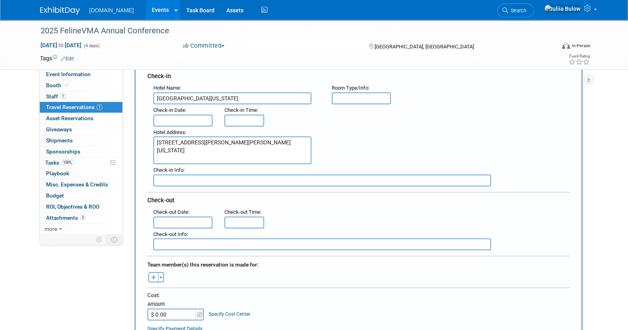
type input "76617186"
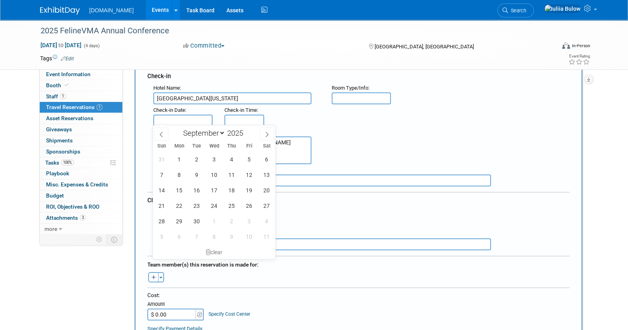
click at [179, 115] on input "text" at bounding box center [183, 121] width 60 height 12
click at [235, 187] on span "18" at bounding box center [231, 190] width 15 height 15
type input "Sep 18, 2025"
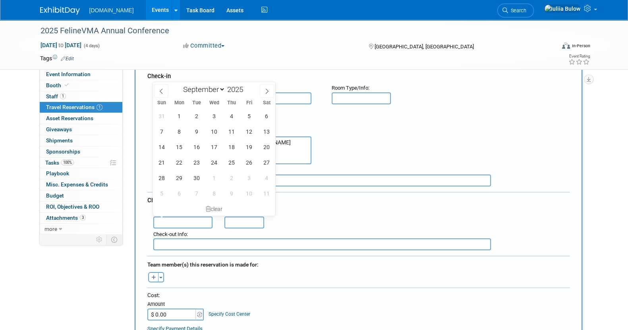
click at [194, 218] on input "text" at bounding box center [183, 223] width 60 height 12
click at [181, 157] on span "22" at bounding box center [179, 162] width 15 height 15
type input "Sep 22, 2025"
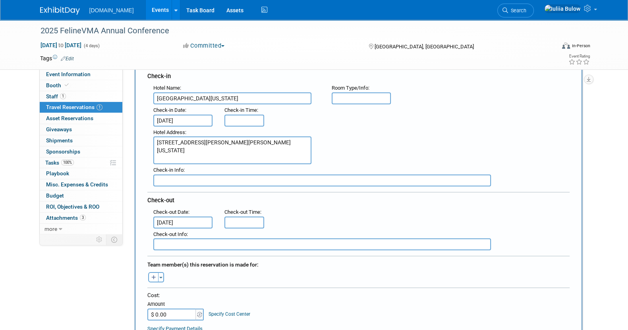
click at [167, 309] on input "$ 0.00" at bounding box center [172, 315] width 50 height 12
paste input "811.49"
type input "$ 811.49"
click at [156, 276] on icon "button" at bounding box center [153, 278] width 5 height 5
select select
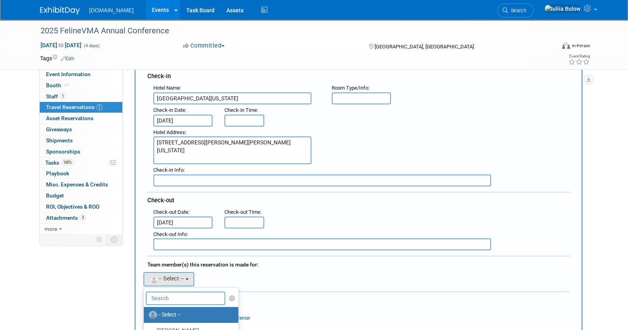
click at [201, 292] on input "text" at bounding box center [185, 299] width 79 height 14
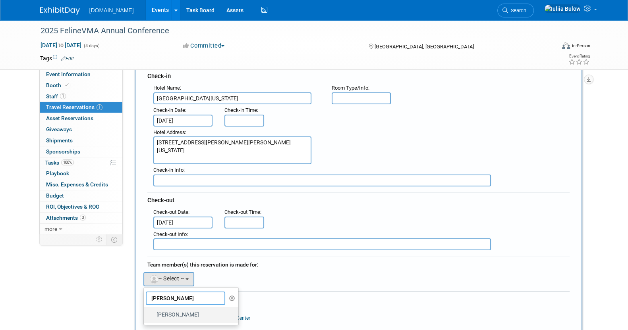
type input "lucas"
click at [193, 309] on label "[PERSON_NAME]" at bounding box center [189, 315] width 83 height 13
click at [145, 312] on input "[PERSON_NAME]" at bounding box center [142, 314] width 5 height 5
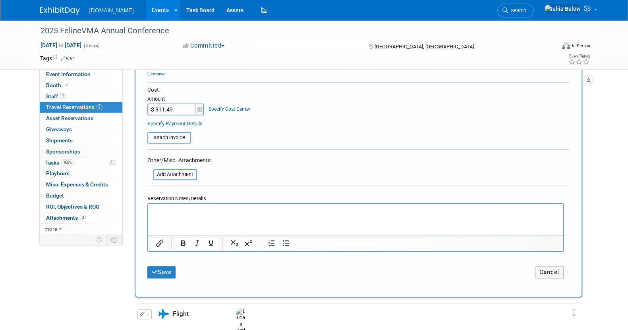
scroll to position [248, 0]
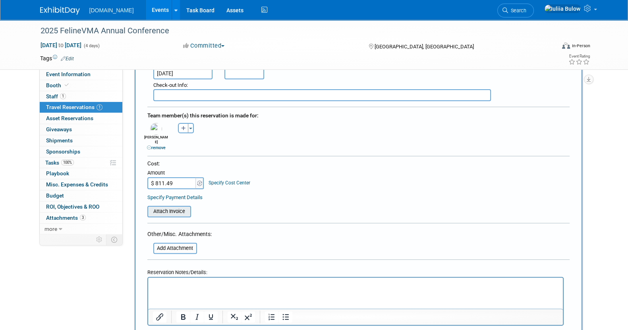
click at [169, 207] on input "file" at bounding box center [143, 212] width 95 height 10
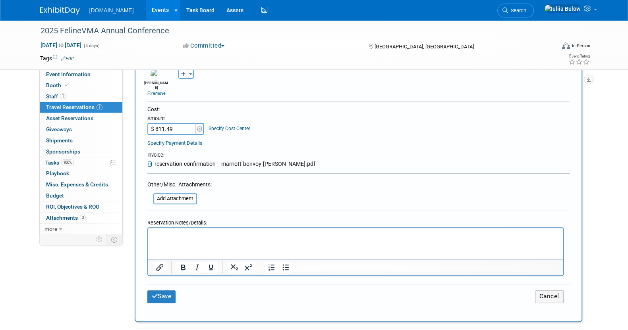
scroll to position [347, 0]
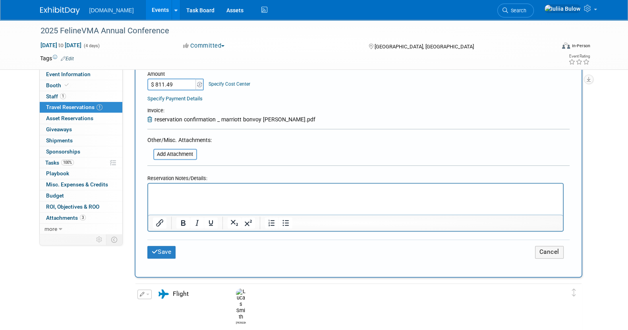
click at [161, 240] on div "Save Cancel" at bounding box center [358, 252] width 422 height 25
click at [164, 246] on button "Save" at bounding box center [161, 252] width 29 height 12
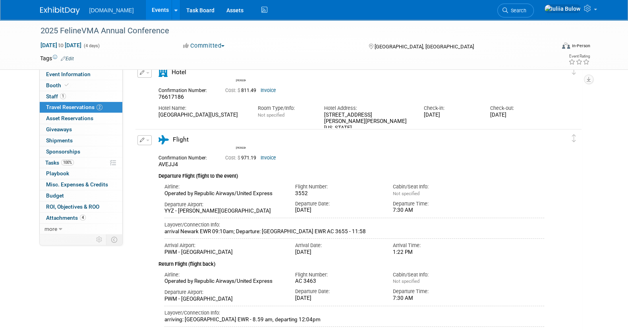
scroll to position [0, 0]
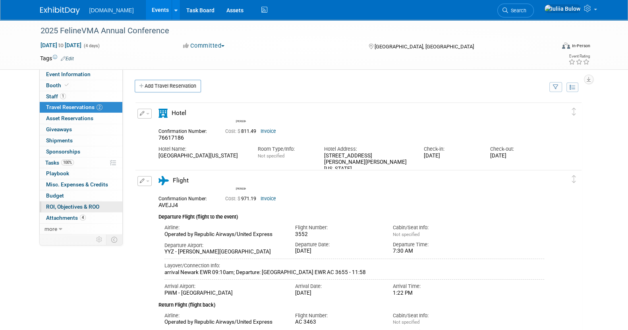
click at [95, 202] on link "0 ROI, Objectives & ROO 0" at bounding box center [81, 207] width 83 height 11
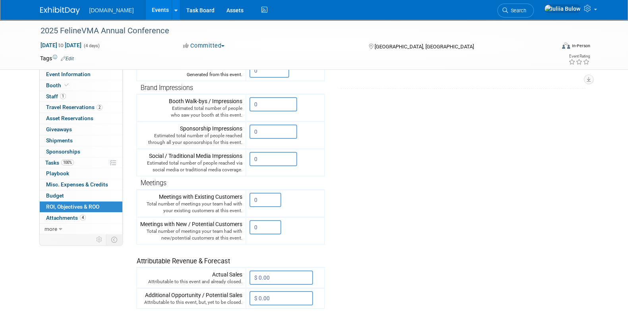
scroll to position [23, 0]
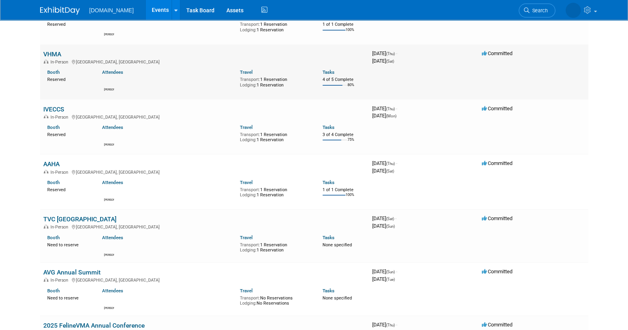
scroll to position [49, 0]
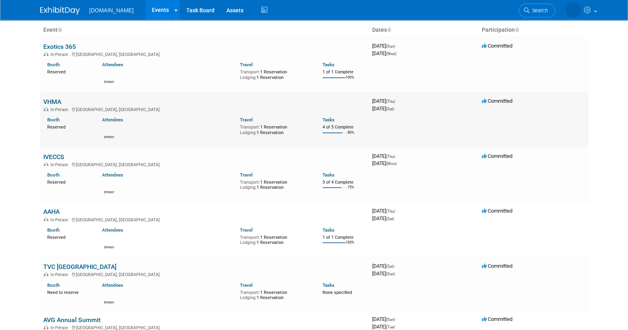
click at [59, 99] on link "VHMA" at bounding box center [52, 102] width 18 height 8
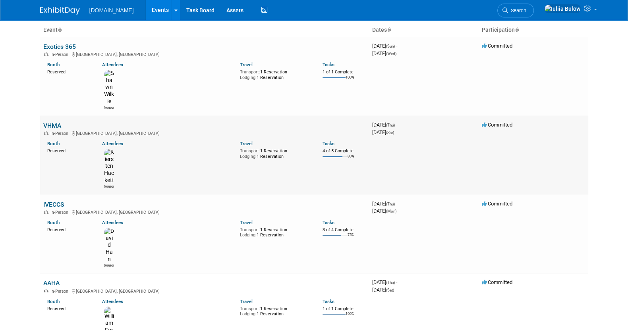
click at [54, 122] on link "VHMA" at bounding box center [52, 126] width 18 height 8
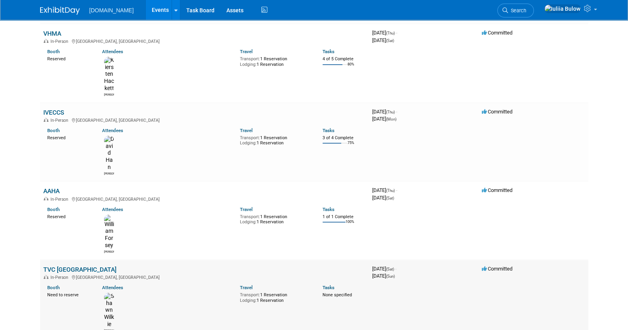
scroll to position [198, 0]
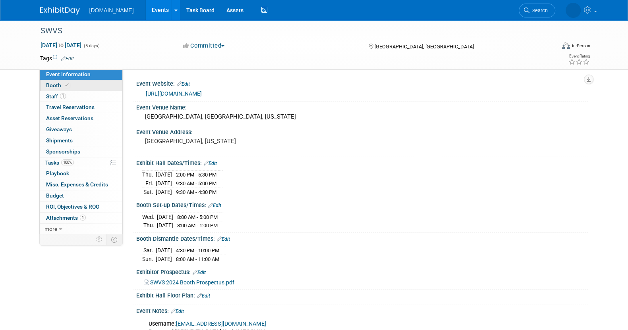
click at [81, 85] on link "Booth" at bounding box center [81, 85] width 83 height 11
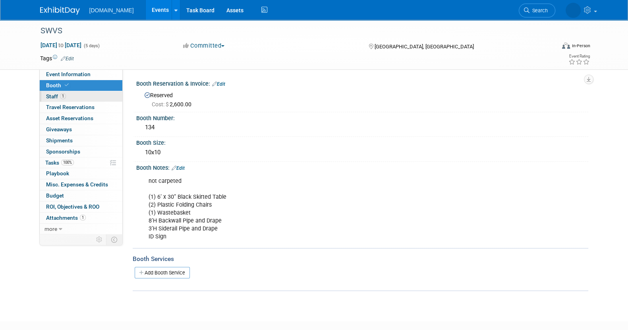
click at [84, 95] on link "1 Staff 1" at bounding box center [81, 96] width 83 height 11
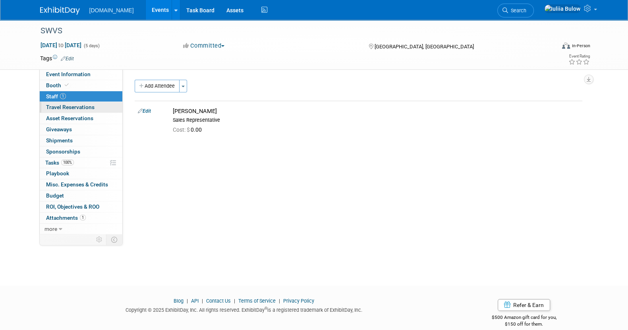
click at [89, 106] on span "Travel Reservations 0" at bounding box center [70, 107] width 48 height 6
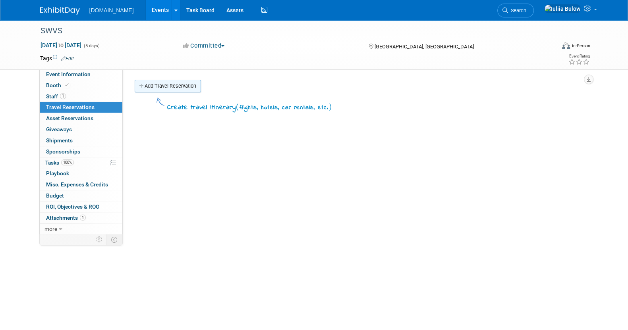
click at [181, 90] on link "Add Travel Reservation" at bounding box center [168, 86] width 66 height 13
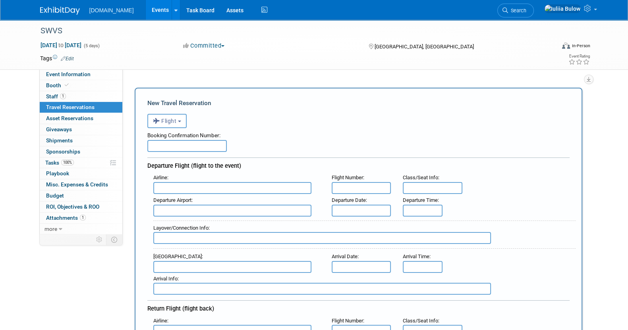
click at [178, 146] on input "text" at bounding box center [186, 146] width 79 height 12
paste input "AVQWVE"
type input "AVQWVE"
click at [202, 192] on div "Airline : Flight Number : Class/Seat Info : : :" at bounding box center [358, 233] width 422 height 123
click at [201, 187] on input "text" at bounding box center [232, 188] width 158 height 12
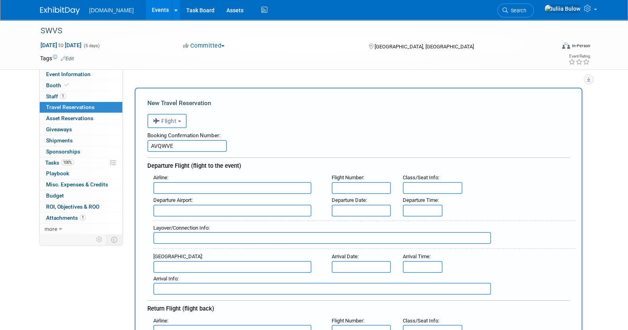
paste input "Air Canada Rouge"
type input "Air Canada Rouge"
click at [354, 187] on input "text" at bounding box center [362, 188] width 60 height 12
click at [222, 209] on input "text" at bounding box center [232, 211] width 158 height 12
click at [374, 187] on input "text" at bounding box center [362, 188] width 60 height 12
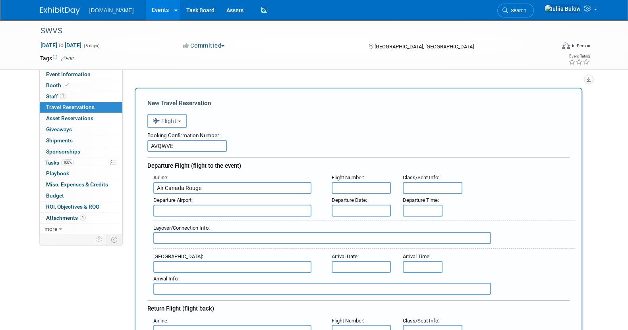
paste input "AC 1657"
type input "AC 1657"
click at [278, 208] on input "text" at bounding box center [232, 211] width 158 height 12
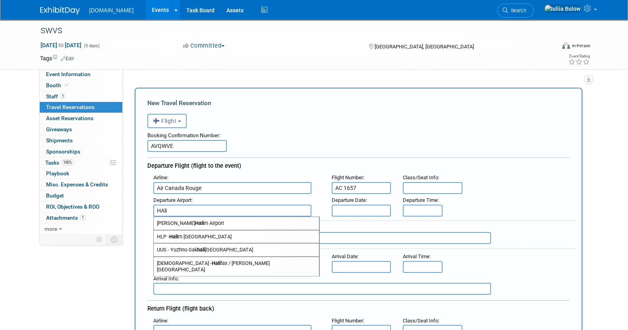
click at [220, 261] on span "YHZ - Hali fax / Stanfield International Airport" at bounding box center [236, 266] width 165 height 19
type input "YHZ - Halifax / Stanfield International Airport"
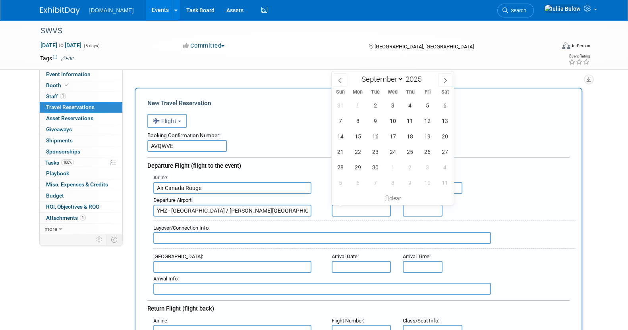
click at [362, 210] on input "text" at bounding box center [362, 211] width 60 height 12
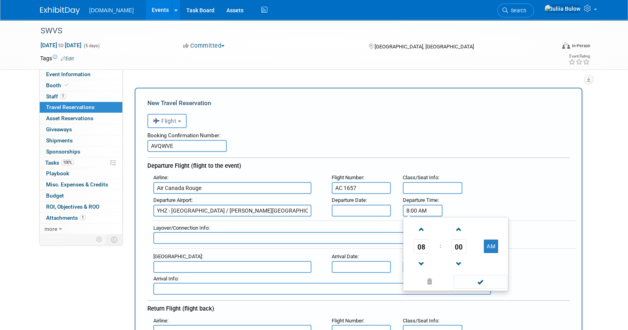
click at [420, 211] on input "8:00 AM" at bounding box center [423, 211] width 40 height 12
click at [427, 249] on span "08" at bounding box center [421, 246] width 15 height 14
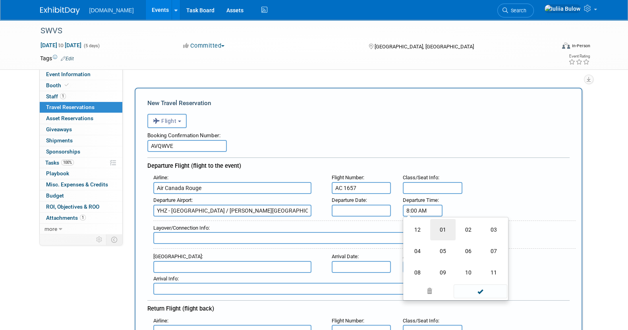
click at [434, 232] on td "01" at bounding box center [442, 229] width 25 height 21
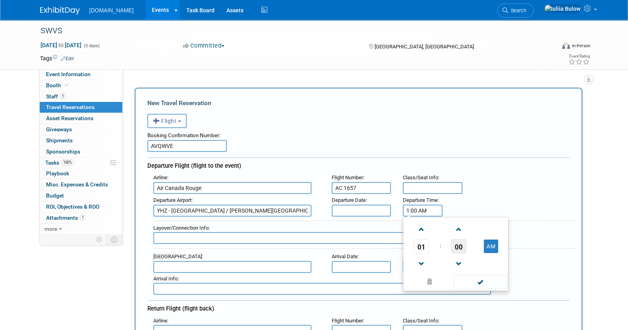
click at [460, 243] on span "00" at bounding box center [458, 246] width 15 height 14
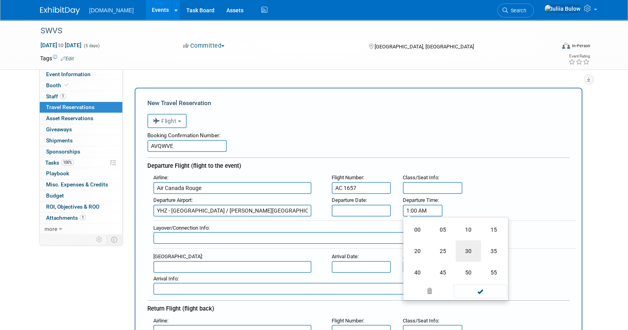
click at [468, 251] on td "30" at bounding box center [468, 251] width 25 height 21
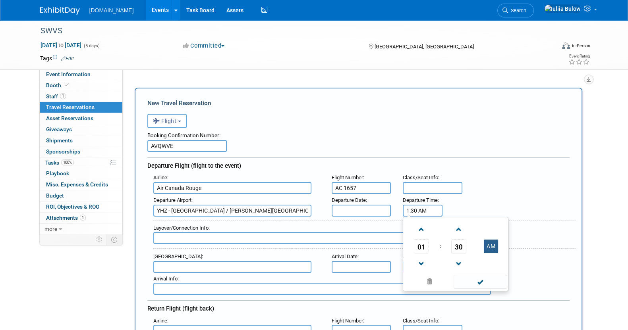
click at [493, 247] on button "AM" at bounding box center [491, 247] width 14 height 14
type input "1:30 PM"
click at [487, 275] on td at bounding box center [480, 281] width 54 height 15
click at [485, 283] on span at bounding box center [481, 282] width 54 height 14
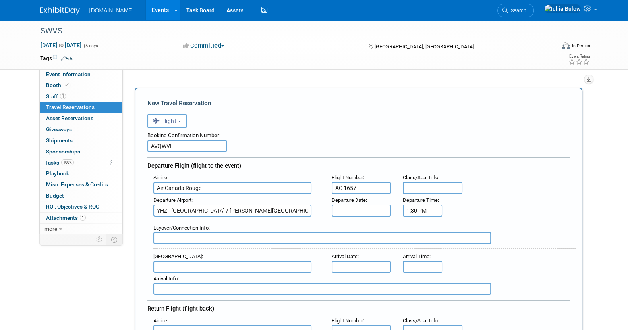
click at [365, 209] on input "text" at bounding box center [362, 211] width 60 height 12
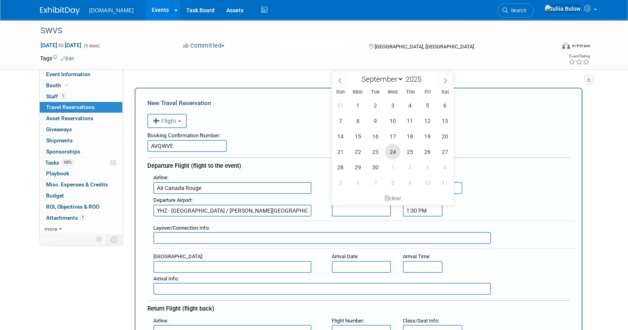
click at [397, 149] on span "24" at bounding box center [392, 151] width 15 height 15
type input "[DATE]"
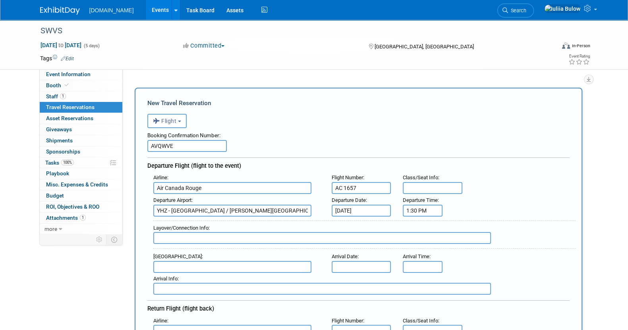
click at [253, 236] on input "text" at bounding box center [322, 238] width 338 height 12
type input "YYZ"
click at [177, 262] on input "text" at bounding box center [232, 267] width 158 height 12
click at [191, 279] on span "DFW - Dallas Fort Worth International Airport" at bounding box center [236, 280] width 165 height 13
type input "DFW - [GEOGRAPHIC_DATA]"
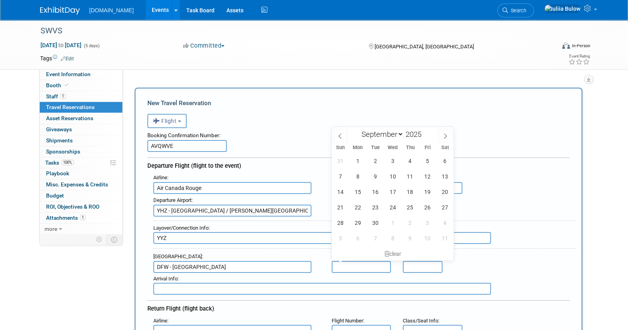
click at [350, 263] on input "text" at bounding box center [362, 267] width 60 height 12
click at [392, 203] on span "24" at bounding box center [392, 207] width 15 height 15
type input "Sep 24, 2025"
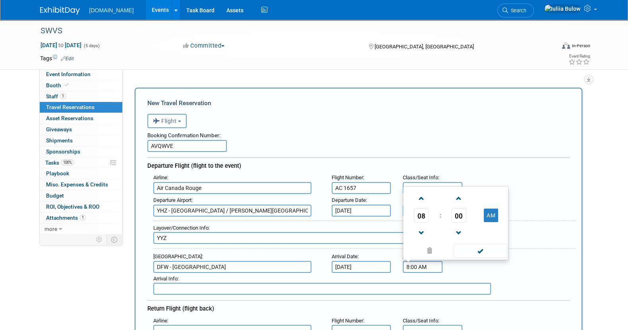
click at [435, 261] on input "8:00 AM" at bounding box center [423, 267] width 40 height 12
click at [417, 226] on span at bounding box center [421, 233] width 14 height 14
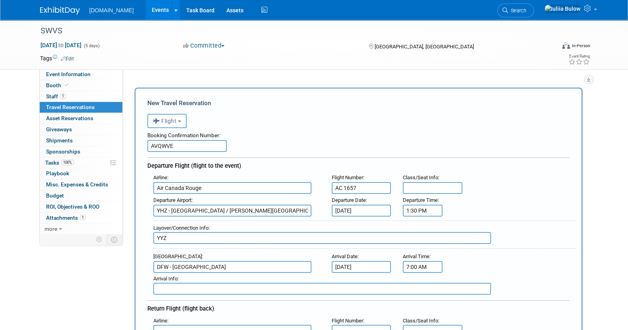
click at [429, 262] on input "7:00 AM" at bounding box center [423, 267] width 40 height 12
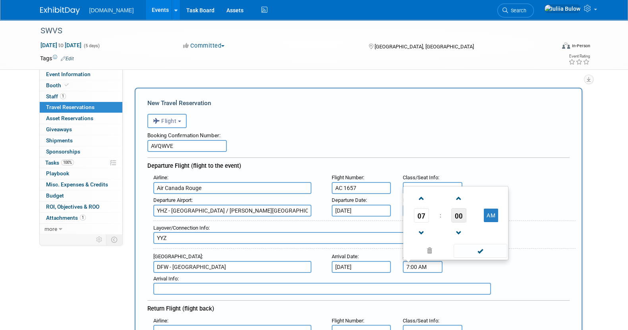
click at [457, 209] on span "00" at bounding box center [458, 216] width 15 height 14
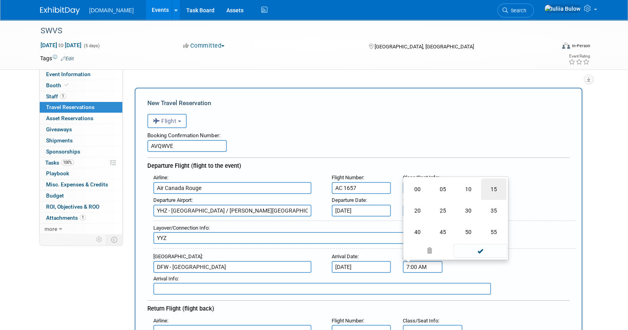
click at [492, 189] on td "15" at bounding box center [493, 189] width 25 height 21
click at [493, 209] on button "AM" at bounding box center [491, 216] width 14 height 14
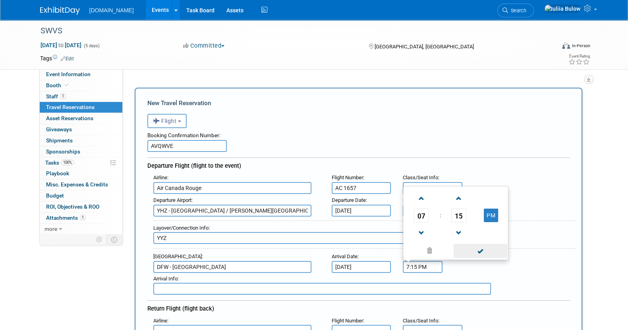
click at [483, 248] on span at bounding box center [481, 251] width 54 height 14
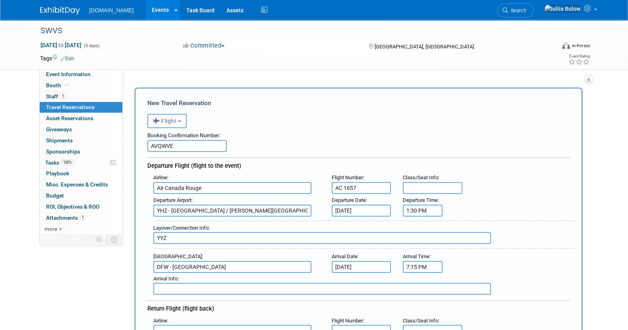
click at [423, 267] on input "7:15 PM" at bounding box center [423, 267] width 40 height 12
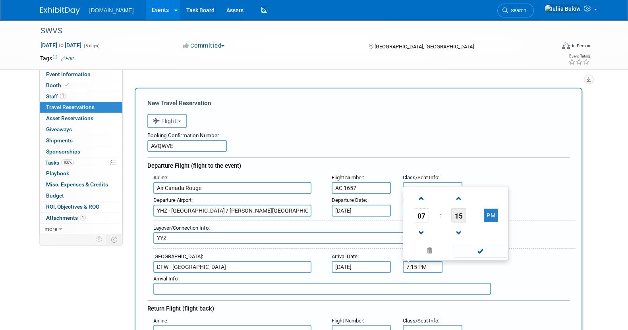
click at [461, 215] on span "15" at bounding box center [458, 216] width 15 height 14
drag, startPoint x: 463, startPoint y: 210, endPoint x: 467, endPoint y: 216, distance: 7.3
click at [463, 210] on td "30" at bounding box center [468, 210] width 25 height 21
click at [456, 231] on span at bounding box center [459, 233] width 14 height 14
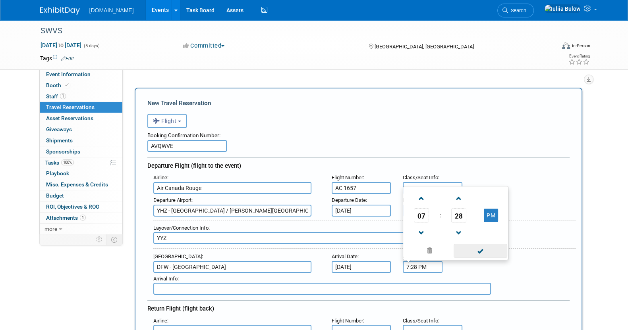
drag, startPoint x: 460, startPoint y: 228, endPoint x: 472, endPoint y: 250, distance: 25.2
click at [461, 228] on span at bounding box center [459, 233] width 14 height 14
type input "7:27 PM"
click at [473, 250] on span at bounding box center [481, 251] width 54 height 14
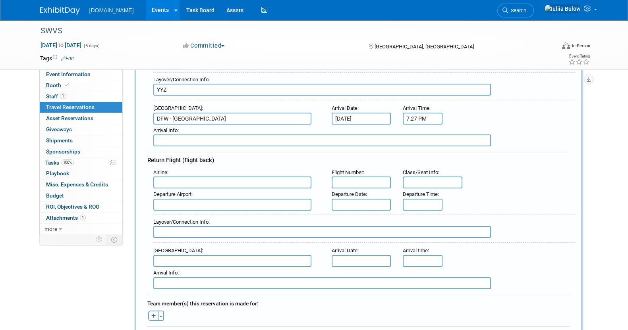
scroll to position [149, 0]
click at [183, 177] on input "text" at bounding box center [232, 182] width 158 height 12
click at [189, 183] on input "text" at bounding box center [232, 182] width 158 height 12
paste input "Air Canada"
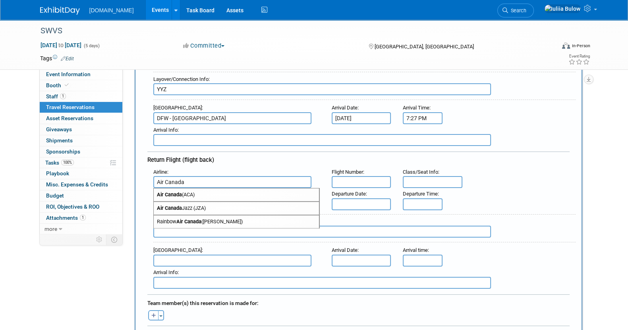
type input "Air Canada"
click at [286, 154] on div "Return Flight (flight back)" at bounding box center [358, 159] width 422 height 14
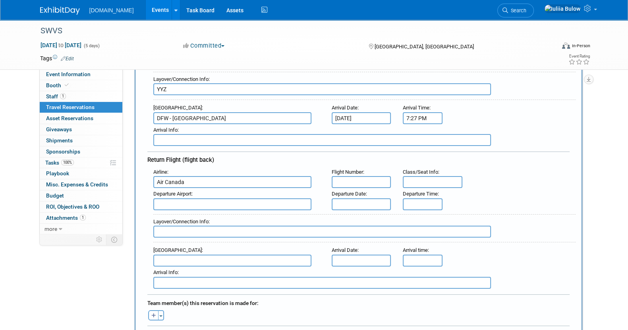
click at [347, 180] on input "text" at bounding box center [362, 182] width 60 height 12
paste input "AC 1070"
type input "AC 1070"
click at [357, 200] on input "text" at bounding box center [362, 205] width 60 height 12
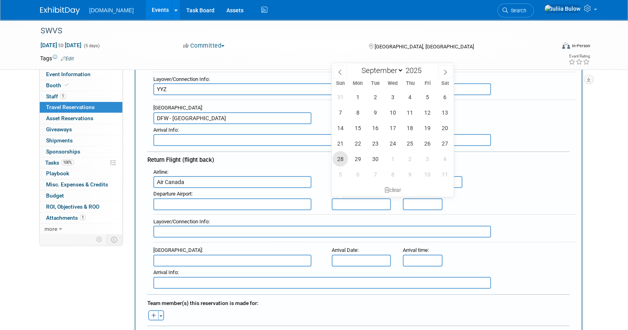
click at [344, 158] on span "28" at bounding box center [339, 158] width 15 height 15
type input "Sep 28, 2025"
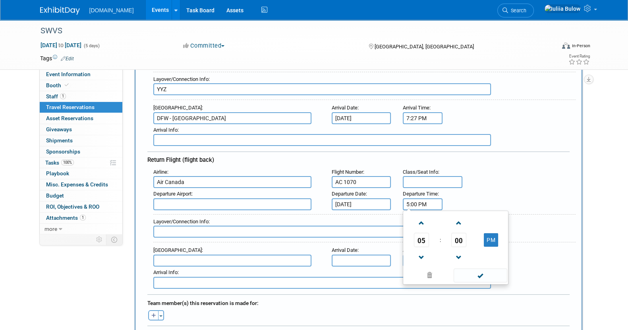
click at [417, 199] on input "5:00 PM" at bounding box center [423, 205] width 40 height 12
click at [420, 239] on span "05" at bounding box center [421, 240] width 15 height 14
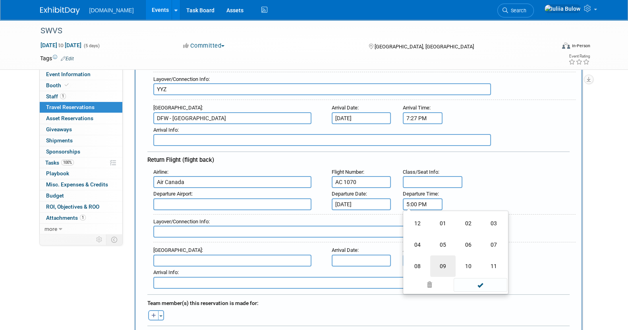
click at [446, 265] on td "09" at bounding box center [442, 266] width 25 height 21
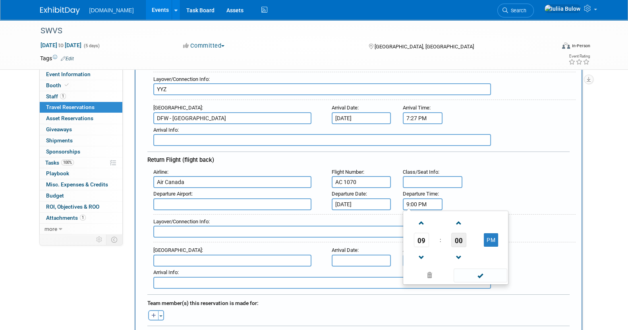
click at [458, 234] on span "00" at bounding box center [458, 240] width 15 height 14
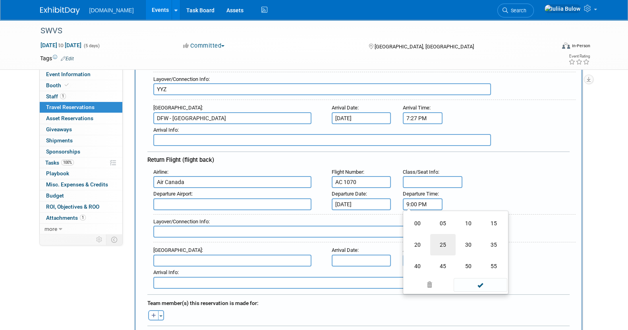
click at [441, 240] on td "25" at bounding box center [442, 244] width 25 height 21
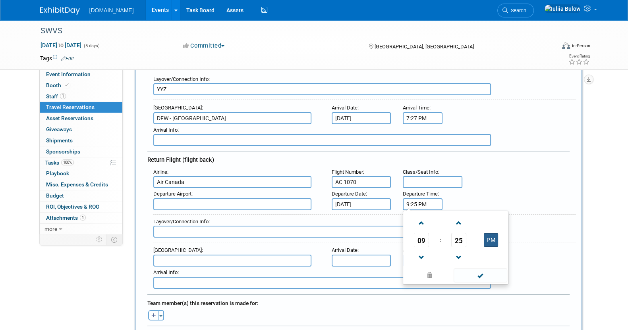
click at [496, 235] on button "PM" at bounding box center [491, 241] width 14 height 14
type input "9:25 AM"
click at [476, 270] on span at bounding box center [481, 276] width 54 height 14
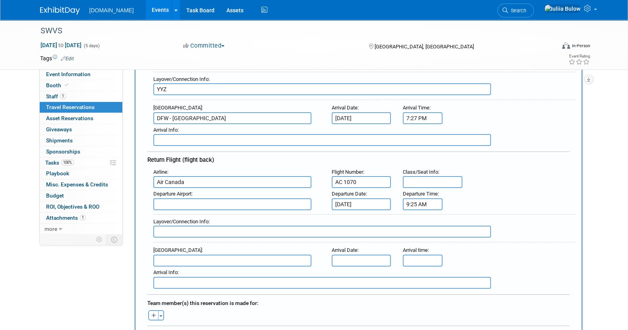
click at [196, 204] on input "text" at bounding box center [232, 205] width 158 height 12
click at [205, 213] on span "DFW - Dallas Fort Worth International Airport" at bounding box center [236, 217] width 165 height 13
type input "DFW - Dallas Fort Worth International Airport"
click at [210, 231] on input "text" at bounding box center [322, 232] width 338 height 12
type input "Montreal"
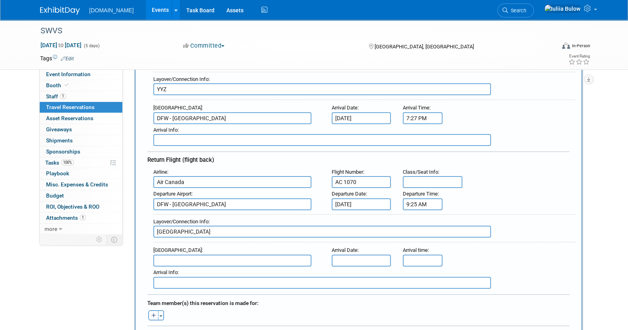
click at [190, 255] on input "text" at bounding box center [232, 261] width 158 height 12
type input "Y"
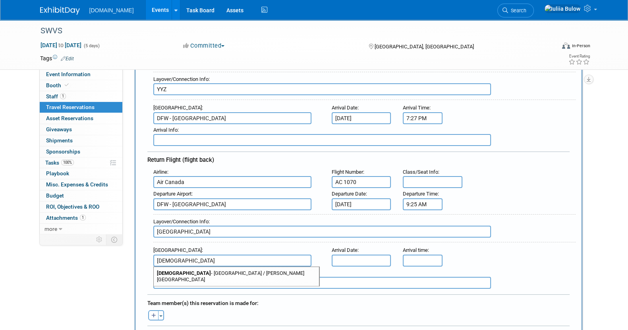
click at [199, 269] on span "YHZ - Halifax / Stanfield International Airport" at bounding box center [236, 276] width 165 height 19
type input "YHZ - Halifax / Stanfield International Airport"
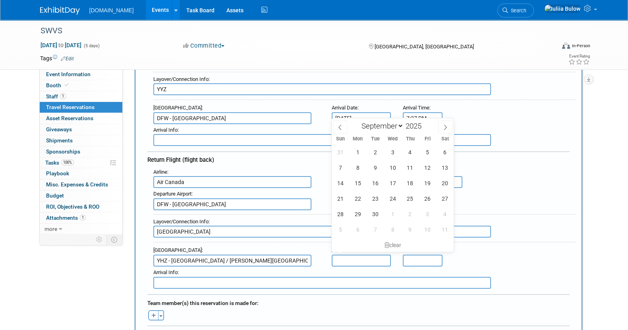
click at [373, 255] on input "text" at bounding box center [362, 261] width 60 height 12
click at [340, 216] on span "28" at bounding box center [339, 214] width 15 height 15
type input "Sep 28, 2025"
drag, startPoint x: 606, startPoint y: 185, endPoint x: 594, endPoint y: 189, distance: 12.5
click at [605, 185] on div "SWVS Sep 24, 2025 to Sep 28, 2025 (5 days) Sep 24, 2025 to Sep 28, 2025 Committ…" at bounding box center [314, 329] width 628 height 917
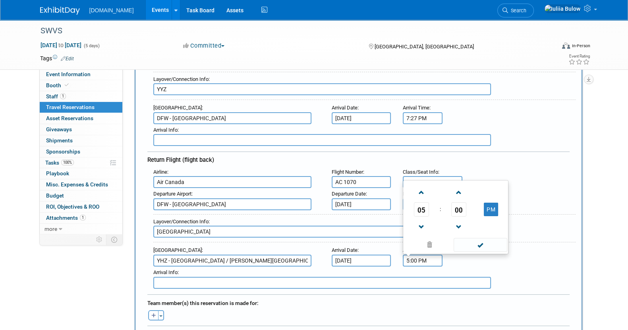
click at [425, 255] on input "5:00 PM" at bounding box center [423, 261] width 40 height 12
click at [419, 189] on span at bounding box center [421, 193] width 14 height 14
click at [453, 211] on span "00" at bounding box center [458, 210] width 15 height 14
click at [493, 182] on td "15" at bounding box center [493, 183] width 25 height 21
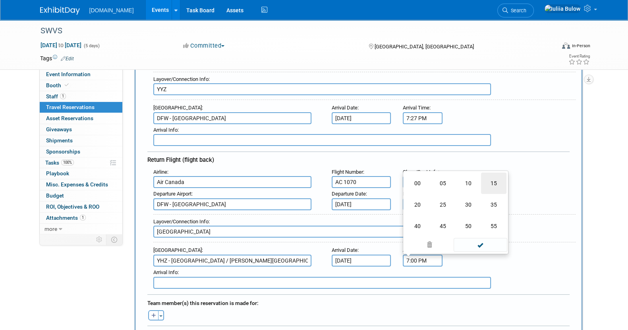
type input "7:15 PM"
click at [508, 277] on div "Arrival Info :" at bounding box center [361, 278] width 428 height 22
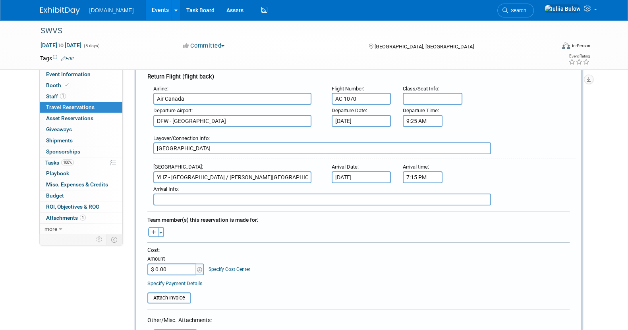
scroll to position [248, 0]
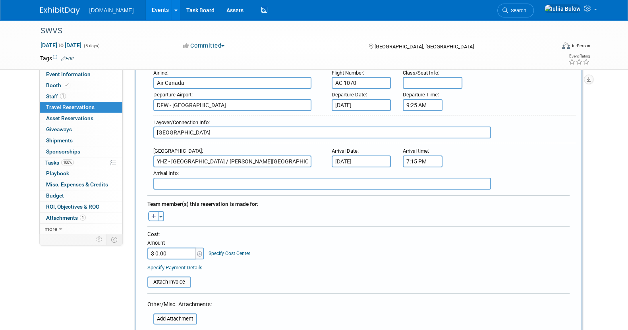
click at [153, 214] on icon "button" at bounding box center [153, 216] width 5 height 5
select select
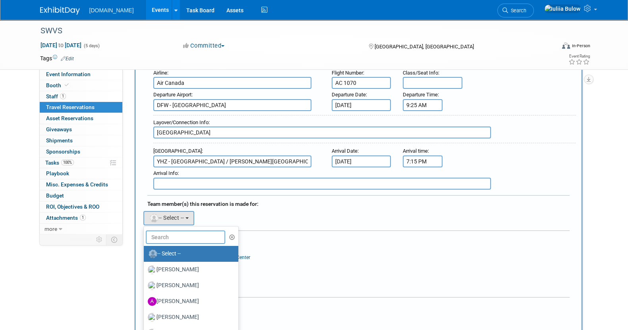
click at [167, 235] on input "text" at bounding box center [185, 238] width 79 height 14
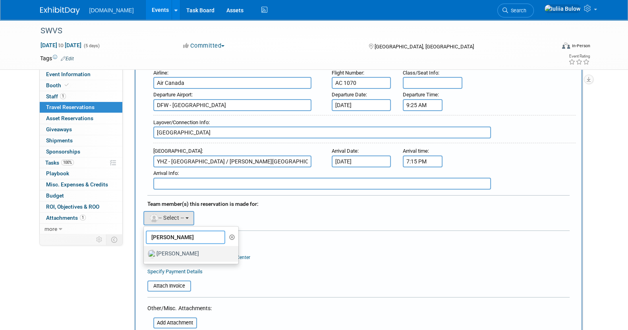
type input "kier"
click at [172, 249] on label "[PERSON_NAME]" at bounding box center [189, 254] width 83 height 13
click at [145, 251] on input "[PERSON_NAME]" at bounding box center [142, 253] width 5 height 5
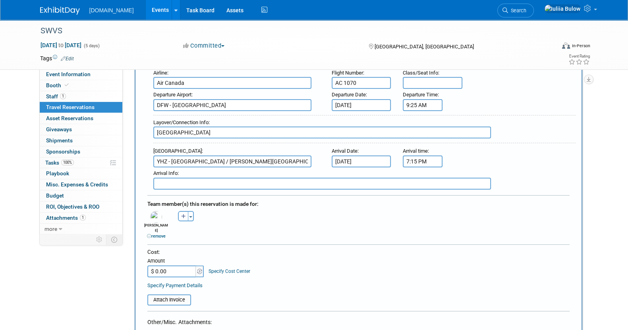
click at [172, 266] on input "$ 0.00" at bounding box center [172, 272] width 50 height 12
paste input "816.21"
type input "$ 816.21"
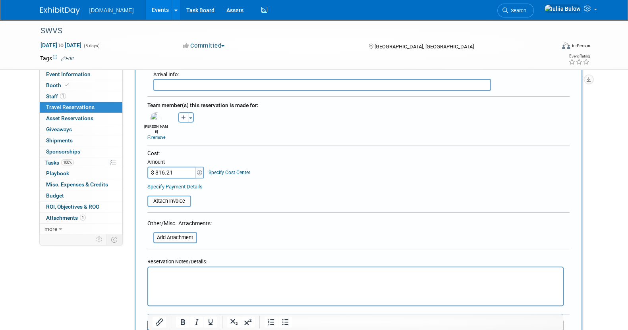
scroll to position [347, 0]
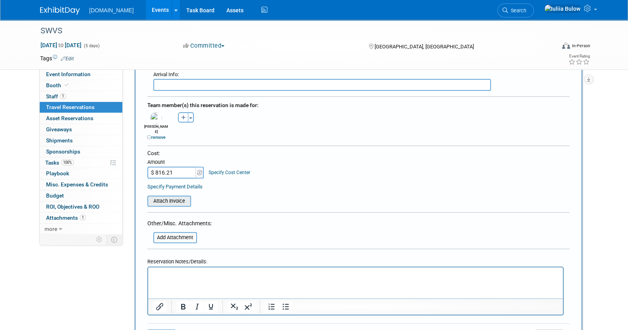
click at [178, 197] on input "file" at bounding box center [143, 202] width 95 height 10
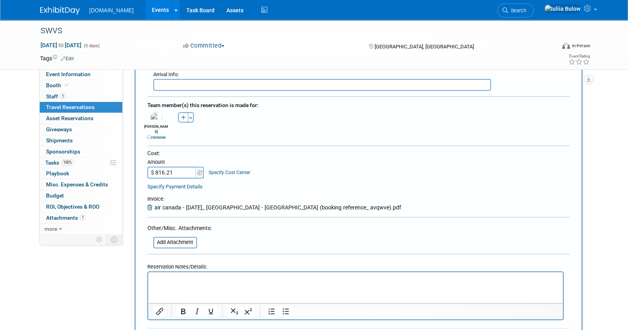
scroll to position [397, 0]
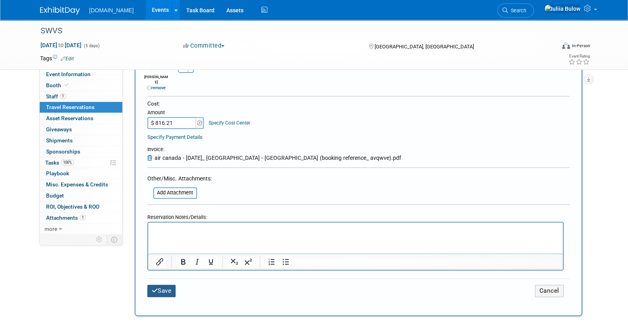
click at [169, 285] on button "Save" at bounding box center [161, 291] width 29 height 12
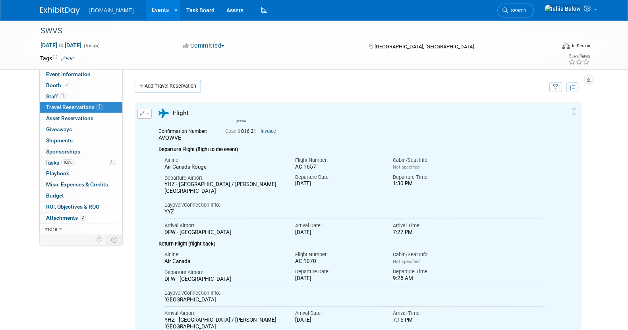
scroll to position [0, 0]
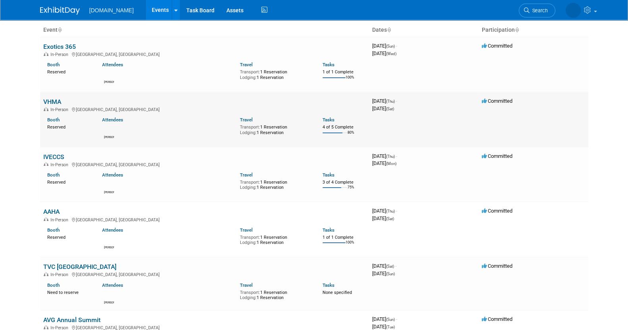
click at [59, 98] on link "VHMA" at bounding box center [52, 102] width 18 height 8
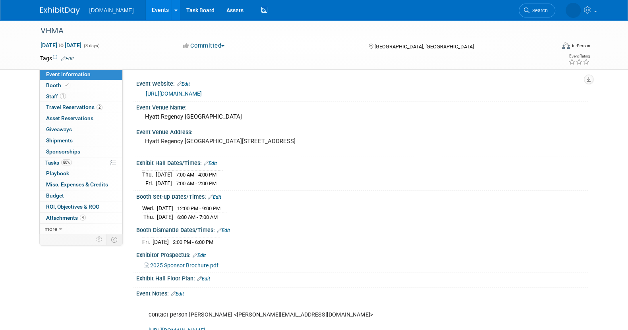
click at [207, 282] on link "Edit" at bounding box center [203, 279] width 13 height 6
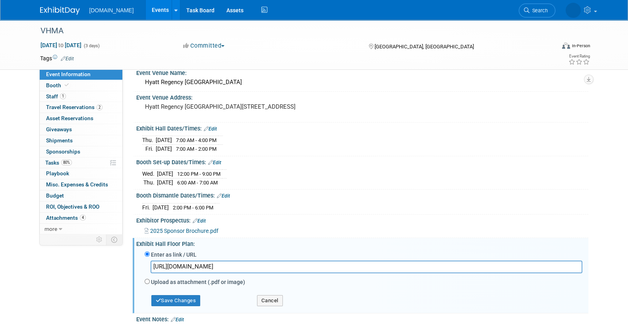
scroll to position [49, 0]
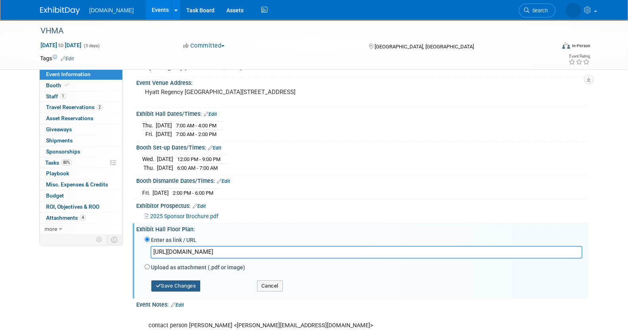
type input "[URL][DOMAIN_NAME]"
click at [191, 292] on button "Save Changes" at bounding box center [175, 286] width 49 height 11
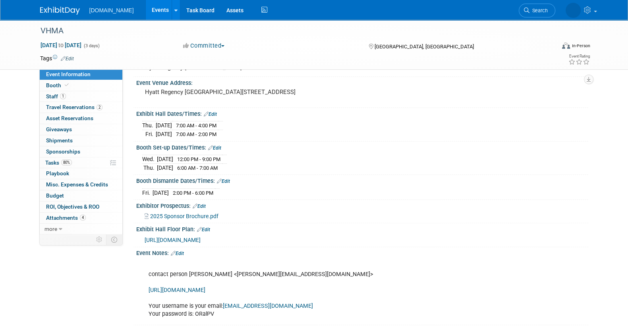
click at [177, 219] on span "2025 Sponsor Brochure.pdf" at bounding box center [184, 216] width 68 height 6
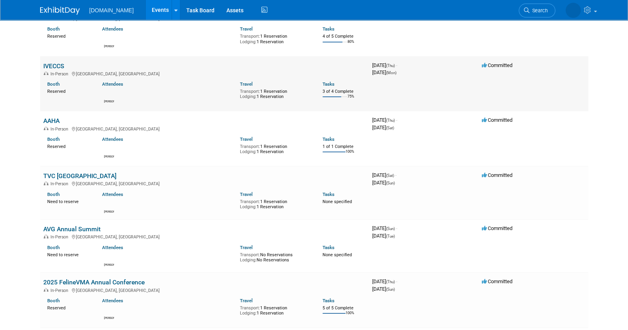
scroll to position [149, 0]
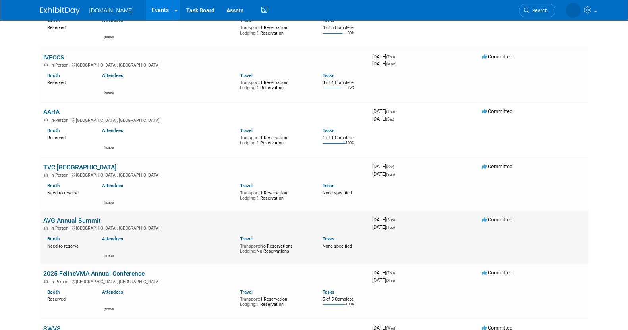
click at [72, 220] on link "AVG Annual Summit" at bounding box center [71, 221] width 57 height 8
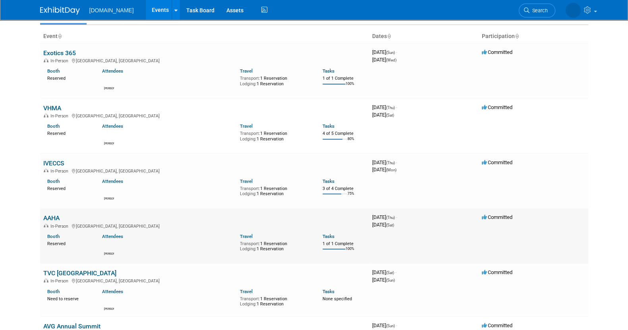
scroll to position [0, 0]
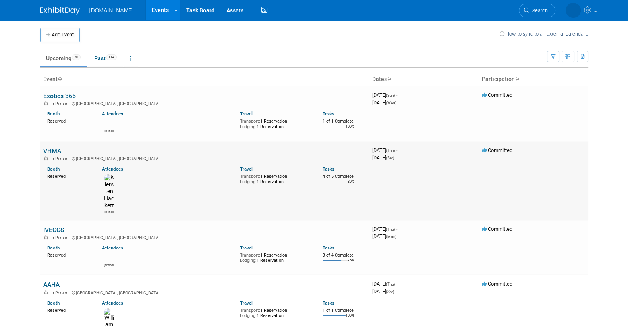
click at [57, 151] on link "VHMA" at bounding box center [52, 151] width 18 height 8
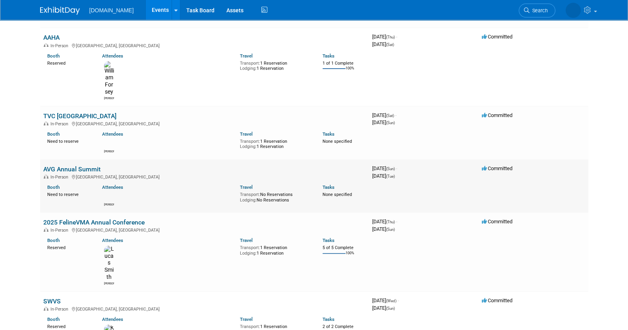
scroll to position [248, 0]
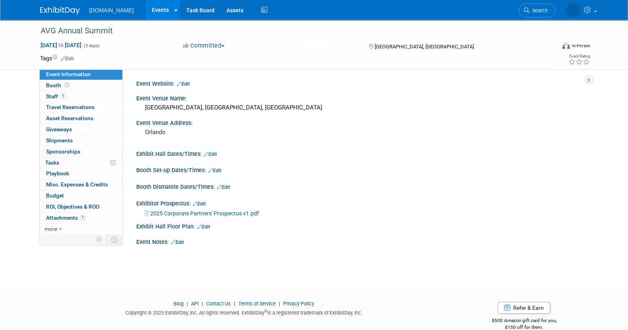
click at [220, 211] on span "2025 Corporate Partners' Prospectus v1.pdf" at bounding box center [204, 213] width 109 height 6
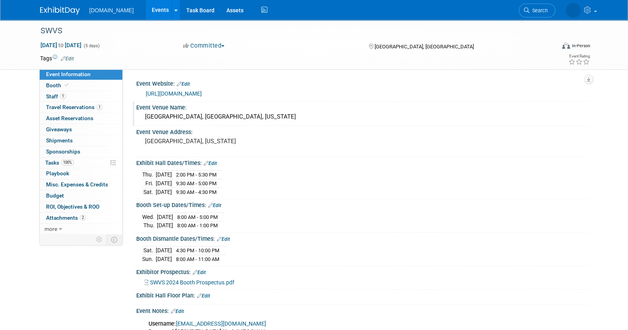
click at [282, 119] on div "[GEOGRAPHIC_DATA], [GEOGRAPHIC_DATA], [US_STATE]" at bounding box center [362, 117] width 440 height 12
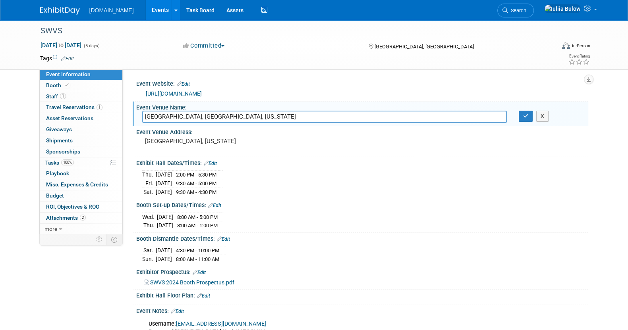
drag, startPoint x: 282, startPoint y: 119, endPoint x: 132, endPoint y: 121, distance: 149.7
click at [133, 121] on div "Event Venue Name: [GEOGRAPHIC_DATA], [GEOGRAPHIC_DATA], [US_STATE] [GEOGRAPHIC_…" at bounding box center [361, 114] width 456 height 25
click at [539, 121] on button "X" at bounding box center [542, 116] width 12 height 11
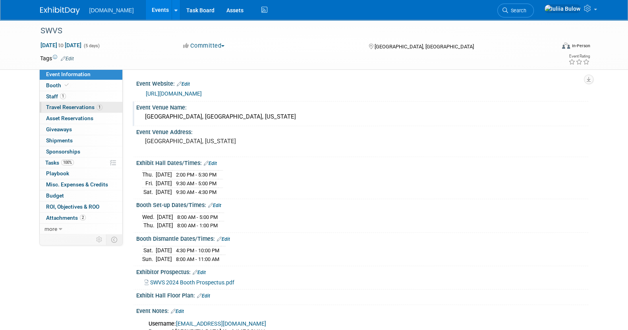
click at [60, 107] on span "Travel Reservations 1" at bounding box center [74, 107] width 56 height 6
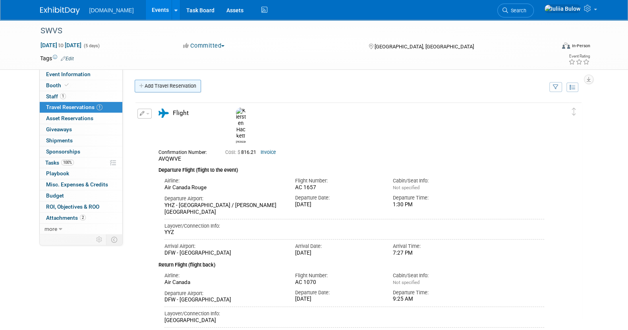
click at [182, 84] on link "Add Travel Reservation" at bounding box center [168, 86] width 66 height 13
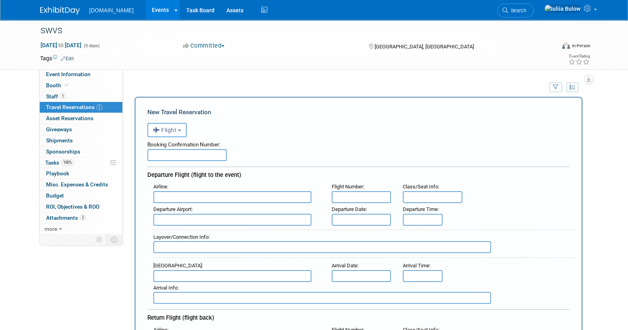
click at [178, 129] on button "Flight" at bounding box center [166, 130] width 39 height 14
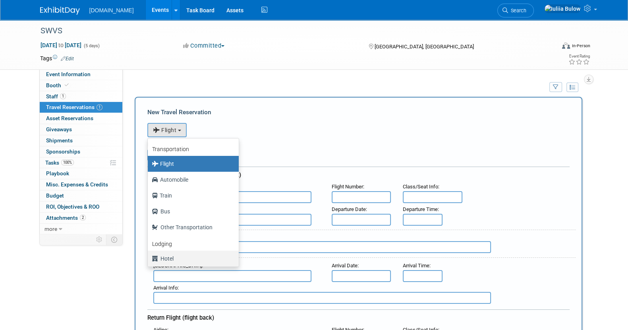
click at [177, 257] on label "Hotel" at bounding box center [191, 259] width 79 height 13
click at [149, 257] on input "Hotel" at bounding box center [146, 257] width 5 height 5
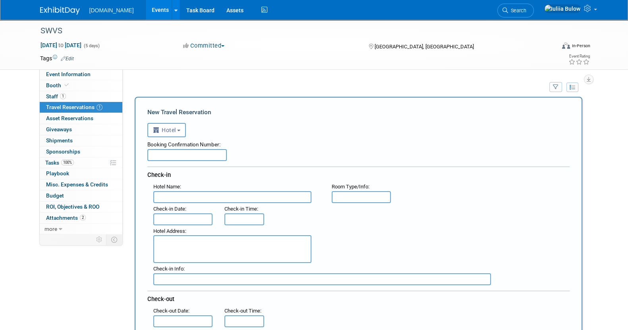
select select "6"
click at [210, 153] on input "text" at bounding box center [186, 155] width 79 height 12
click at [211, 195] on input "text" at bounding box center [232, 197] width 158 height 12
paste input "TownePlace Suites by Marriott Fort Worth Downtown"
type input "TownePlace Suites by Marriott Fort Worth Downtown"
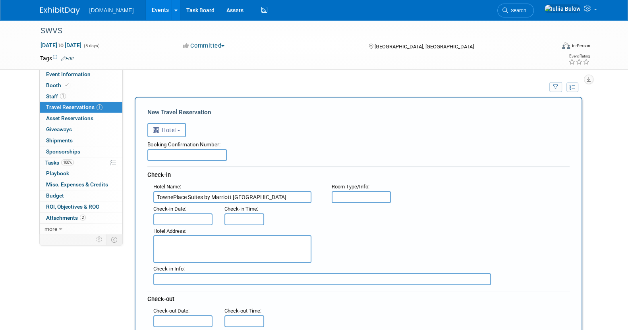
click at [222, 153] on input "text" at bounding box center [186, 155] width 79 height 12
paste input "76829229"
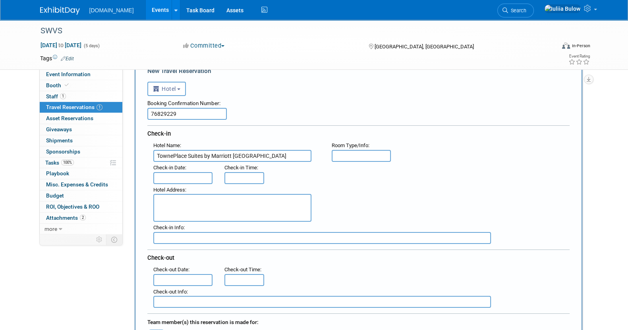
scroll to position [99, 0]
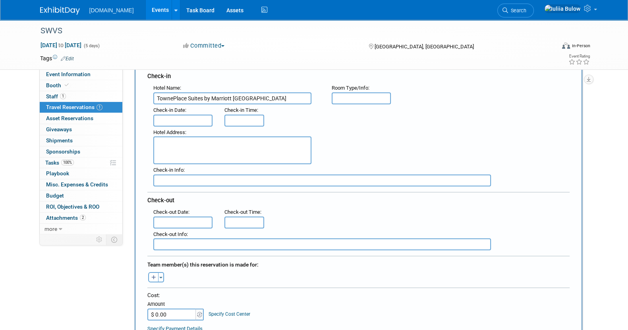
type input "76829229"
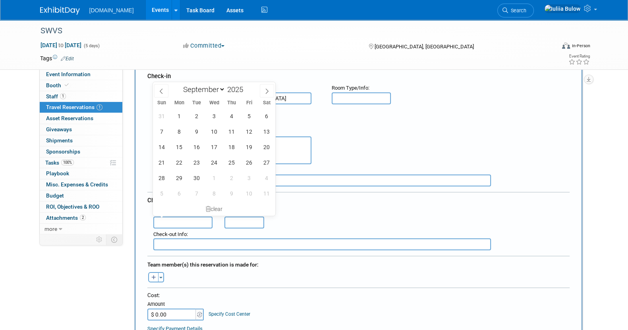
click at [198, 219] on input "text" at bounding box center [183, 223] width 60 height 12
click at [211, 162] on span "24" at bounding box center [213, 162] width 15 height 15
type input "Sep 24, 2025"
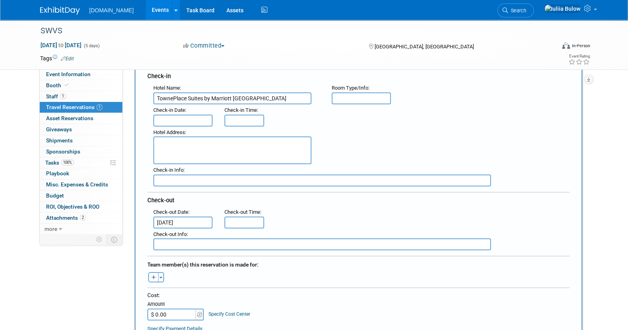
type input "11:00 AM"
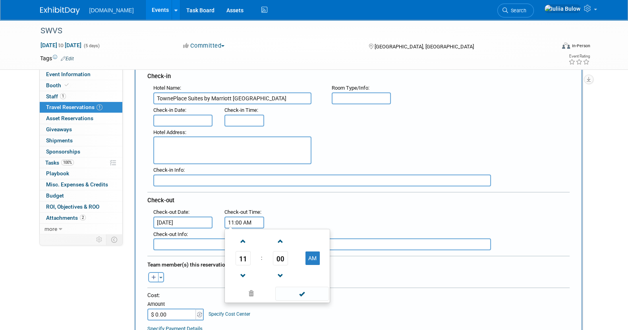
click at [235, 223] on input "11:00 AM" at bounding box center [244, 223] width 40 height 12
click at [293, 288] on span at bounding box center [302, 294] width 54 height 14
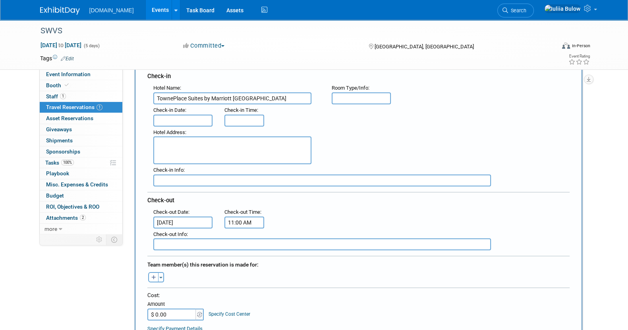
click at [191, 217] on input "Sep 24, 2025" at bounding box center [183, 223] width 60 height 12
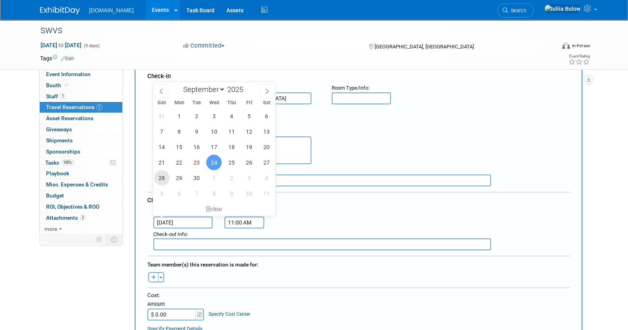
click at [165, 176] on span "28" at bounding box center [161, 177] width 15 height 15
type input "Sep 28, 2025"
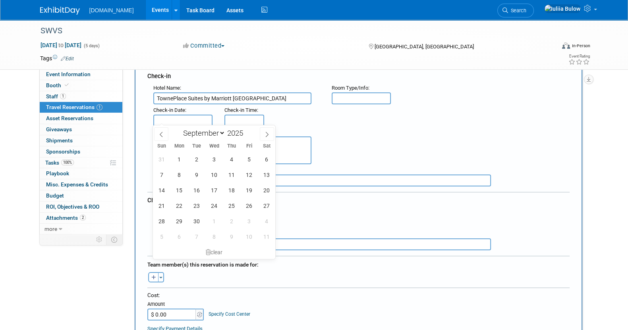
click at [197, 121] on input "text" at bounding box center [183, 121] width 60 height 12
click at [164, 218] on span "28" at bounding box center [161, 221] width 15 height 15
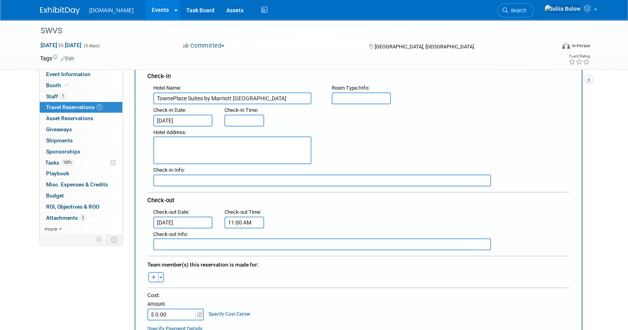
click at [190, 115] on input "Sep 28, 2025" at bounding box center [183, 121] width 60 height 12
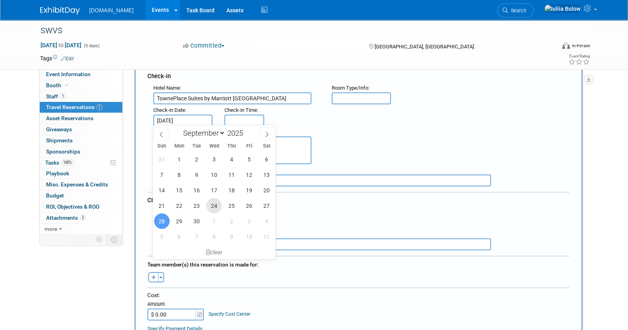
click at [210, 203] on span "24" at bounding box center [213, 205] width 15 height 15
type input "Sep 24, 2025"
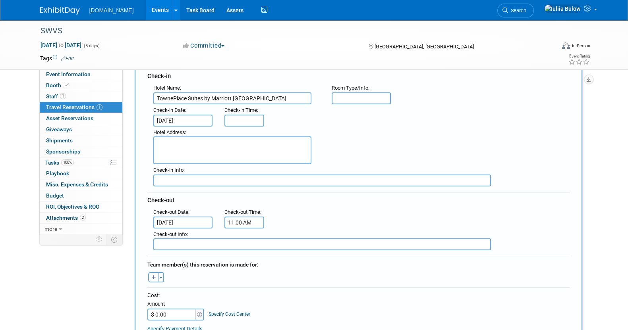
type input "3:00 PM"
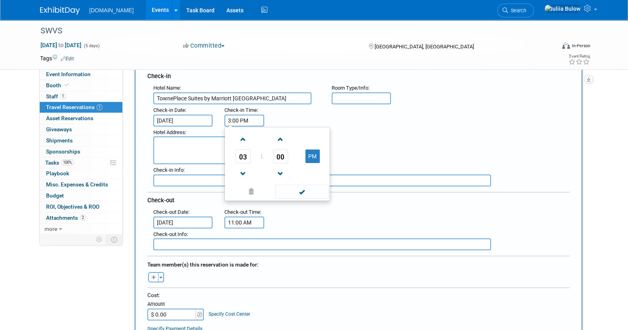
click at [252, 116] on input "3:00 PM" at bounding box center [244, 121] width 40 height 12
click at [298, 193] on span at bounding box center [302, 192] width 54 height 14
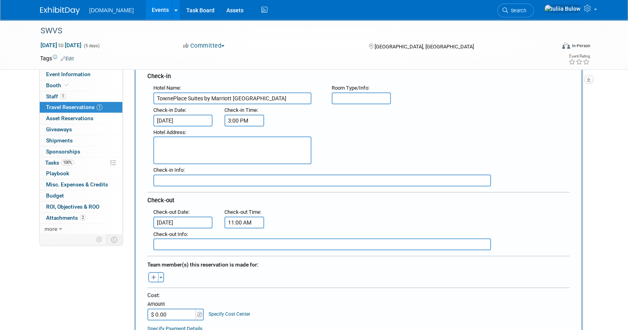
click at [227, 149] on textarea at bounding box center [232, 151] width 158 height 28
paste textarea "805 East Belknap Street Fort Worth, Texas 76102 USA Telefone +1-817-332-6300"
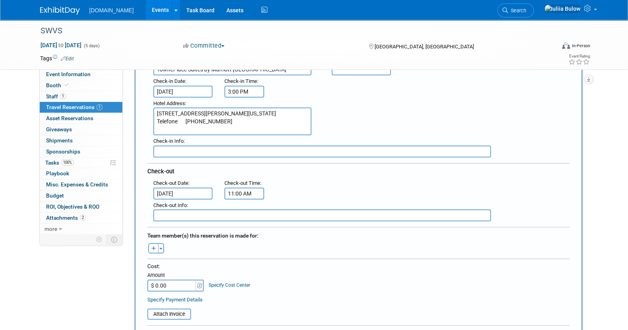
scroll to position [149, 0]
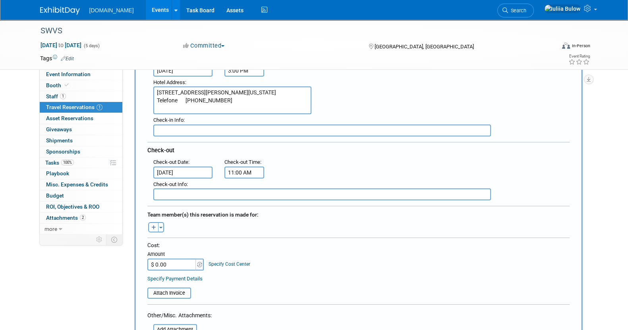
type textarea "805 East Belknap Street Fort Worth, Texas 76102 USA Telefone +1-817-332-6300"
click at [179, 263] on input "$ 0.00" at bounding box center [172, 265] width 50 height 12
paste input "928.06"
type input "$ 928.06"
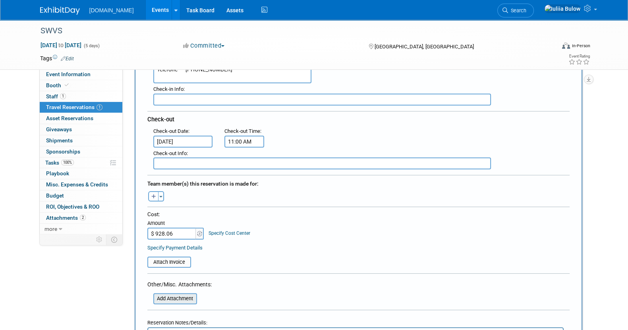
scroll to position [198, 0]
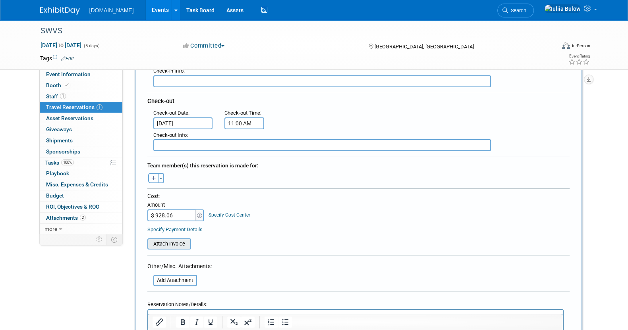
click at [170, 239] on input "file" at bounding box center [143, 244] width 95 height 10
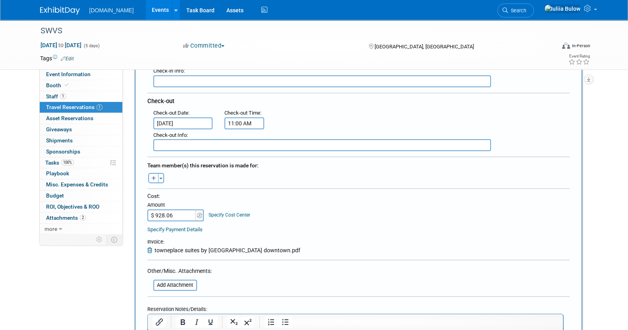
click at [150, 174] on button "button" at bounding box center [153, 178] width 10 height 10
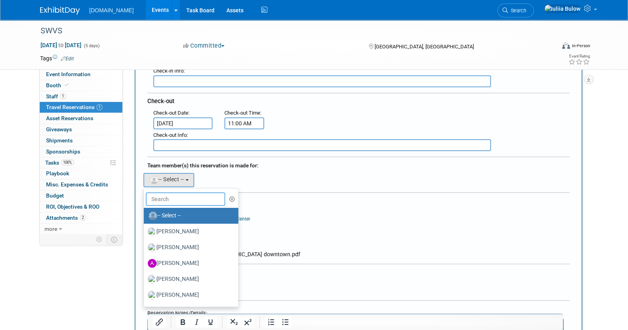
click at [172, 197] on input "text" at bounding box center [185, 200] width 79 height 14
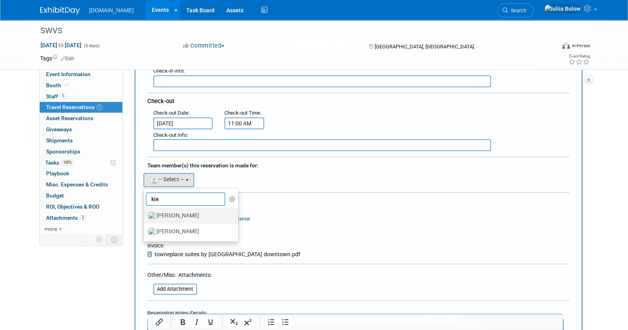
type input "kie"
click at [173, 210] on label "[PERSON_NAME]" at bounding box center [189, 216] width 83 height 13
click at [145, 212] on input "[PERSON_NAME]" at bounding box center [142, 214] width 5 height 5
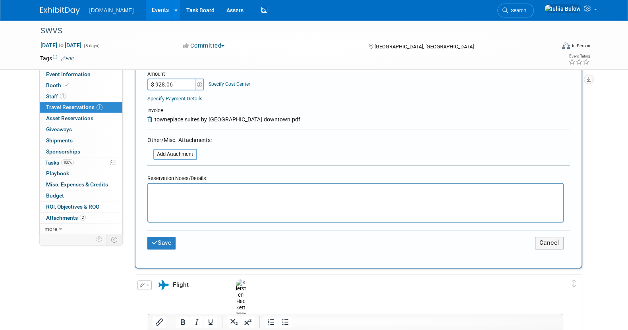
scroll to position [347, 0]
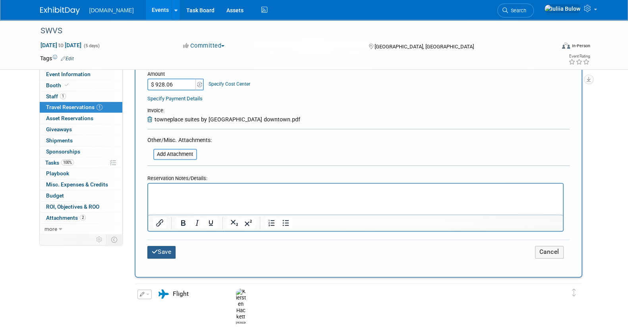
click at [163, 246] on button "Save" at bounding box center [161, 252] width 29 height 12
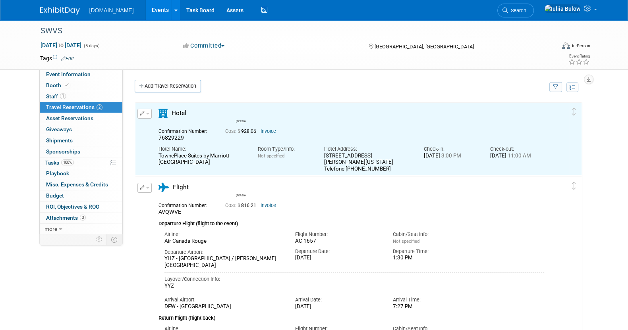
scroll to position [0, 0]
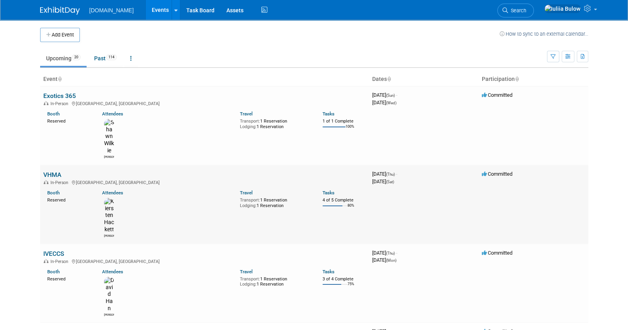
click at [50, 171] on link "VHMA" at bounding box center [52, 175] width 18 height 8
click at [53, 250] on link "IVECCS" at bounding box center [53, 254] width 21 height 8
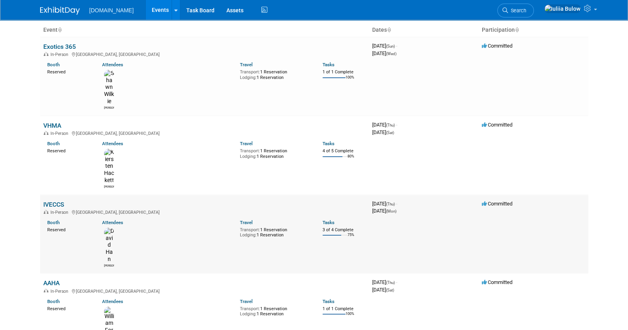
scroll to position [149, 0]
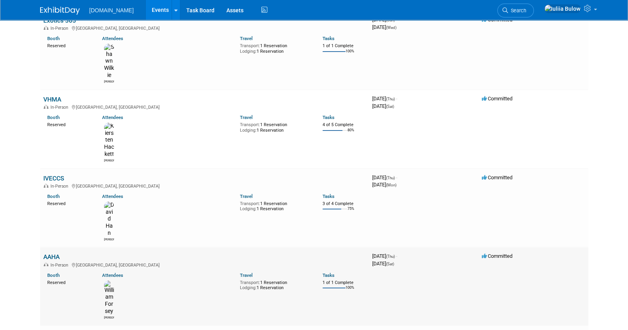
scroll to position [0, 0]
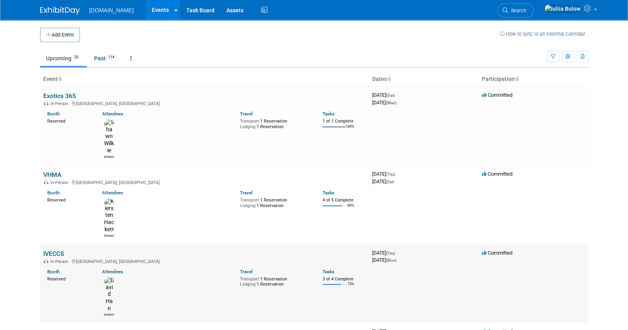
click at [56, 250] on link "IVECCS" at bounding box center [53, 254] width 21 height 8
click at [59, 250] on link "IVECCS" at bounding box center [53, 254] width 21 height 8
click at [53, 171] on link "VHMA" at bounding box center [52, 175] width 18 height 8
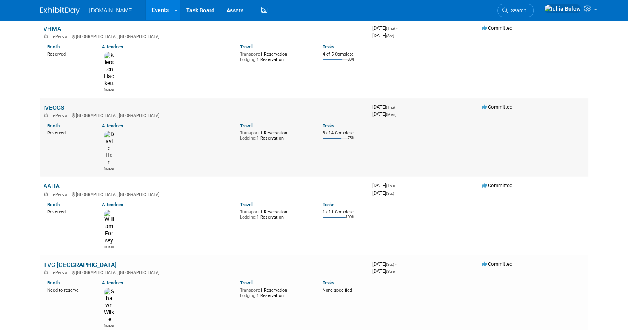
scroll to position [149, 0]
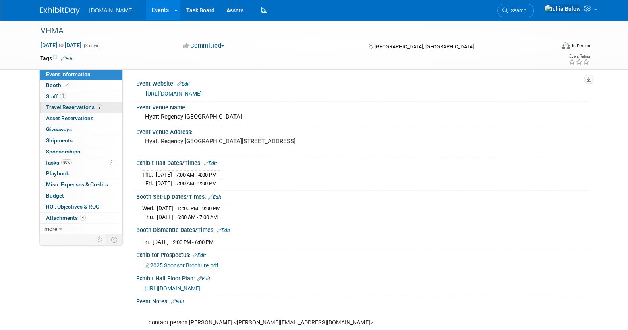
click at [70, 109] on span "Travel Reservations 2" at bounding box center [74, 107] width 56 height 6
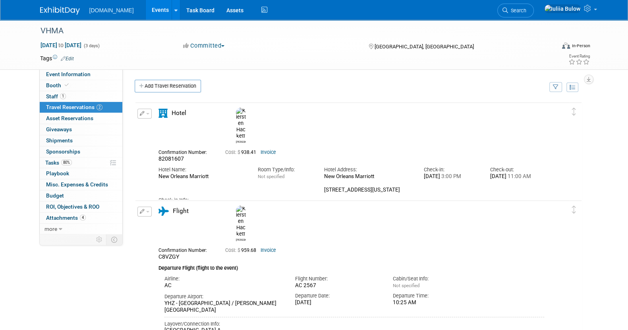
click at [269, 150] on link "Invoice" at bounding box center [268, 153] width 15 height 6
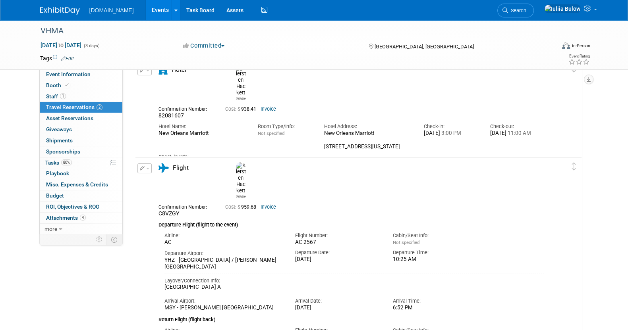
scroll to position [99, 0]
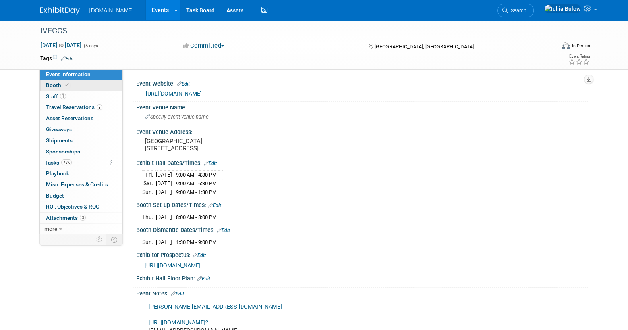
click at [83, 85] on link "Booth" at bounding box center [81, 85] width 83 height 11
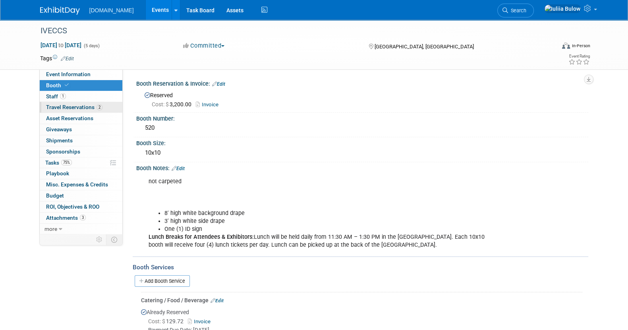
click at [89, 106] on span "Travel Reservations 2" at bounding box center [74, 107] width 56 height 6
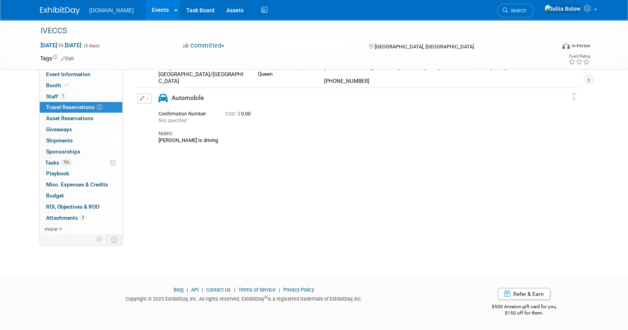
scroll to position [46, 0]
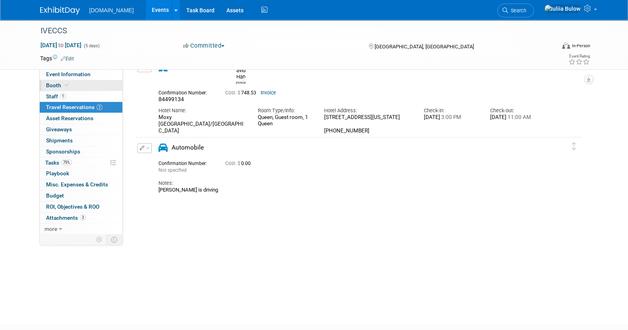
click at [102, 88] on link "Booth" at bounding box center [81, 85] width 83 height 11
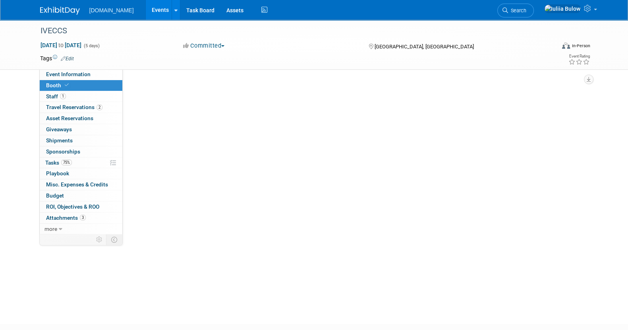
scroll to position [0, 0]
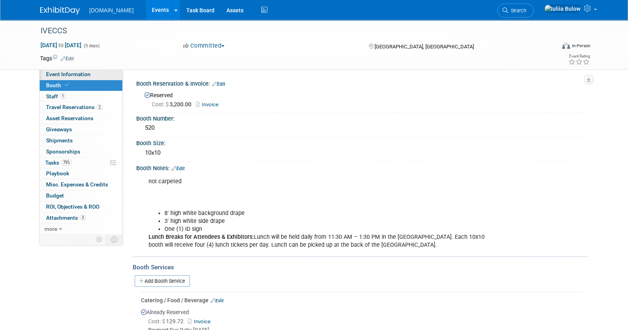
click at [62, 71] on span "Event Information" at bounding box center [68, 74] width 44 height 6
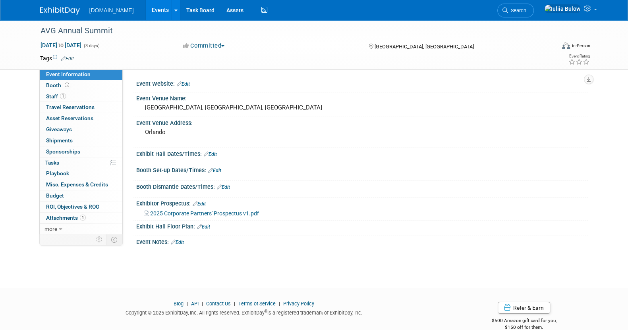
click at [238, 214] on span "2025 Corporate Partners' Prospectus v1.pdf" at bounding box center [204, 213] width 109 height 6
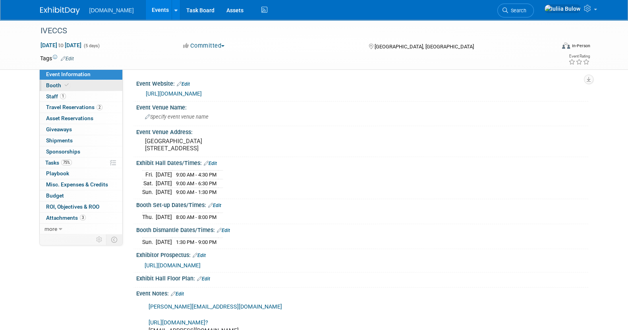
click at [82, 85] on link "Booth" at bounding box center [81, 85] width 83 height 11
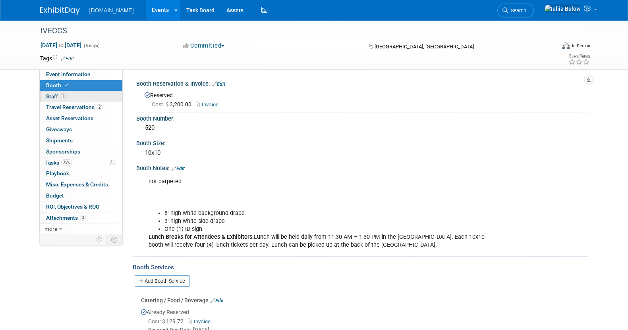
click at [82, 92] on link "1 Staff 1" at bounding box center [81, 96] width 83 height 11
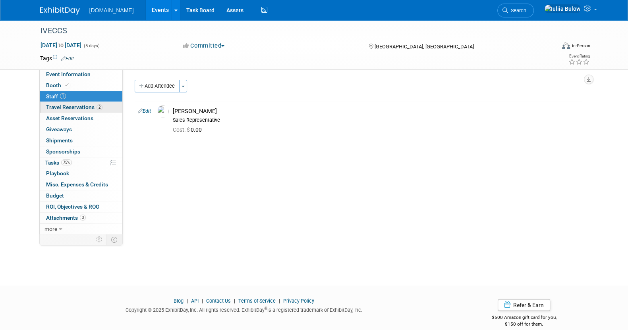
click at [86, 102] on link "2 Travel Reservations 2" at bounding box center [81, 107] width 83 height 11
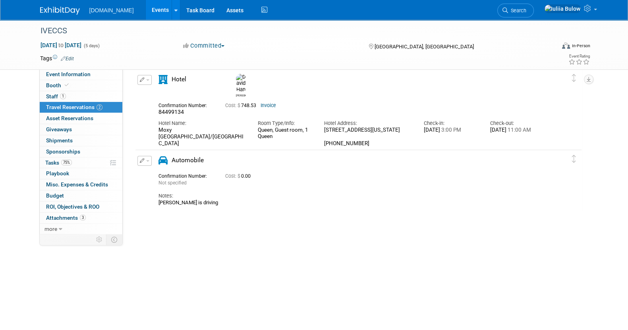
scroll to position [49, 0]
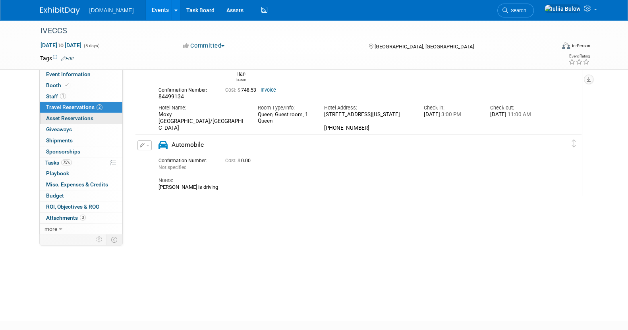
click at [83, 116] on span "Asset Reservations 0" at bounding box center [69, 118] width 47 height 6
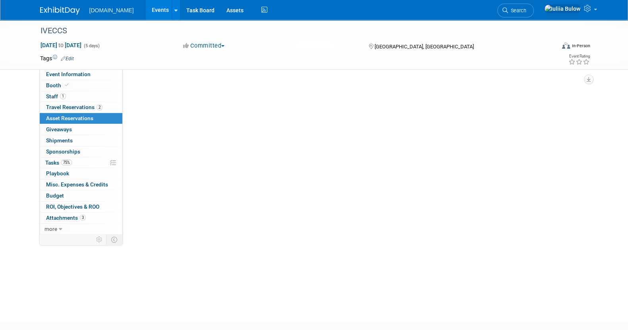
scroll to position [0, 0]
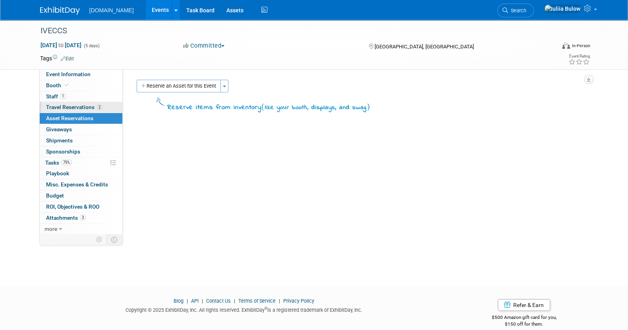
click at [85, 106] on span "Travel Reservations 2" at bounding box center [74, 107] width 56 height 6
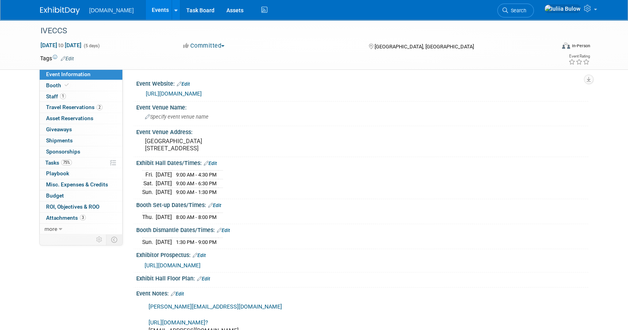
scroll to position [110, 0]
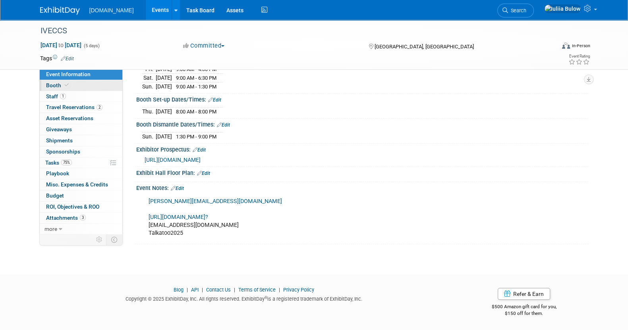
click at [70, 85] on link "Booth" at bounding box center [81, 85] width 83 height 11
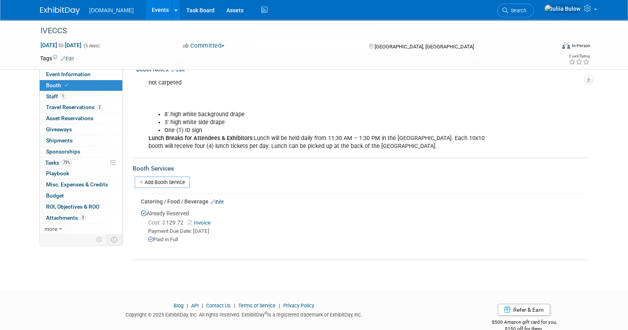
scroll to position [0, 0]
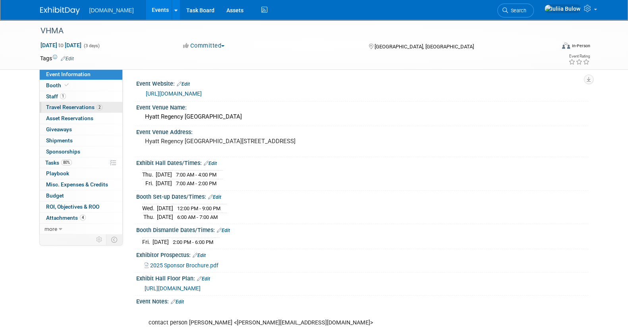
click at [75, 106] on span "Travel Reservations 2" at bounding box center [74, 107] width 56 height 6
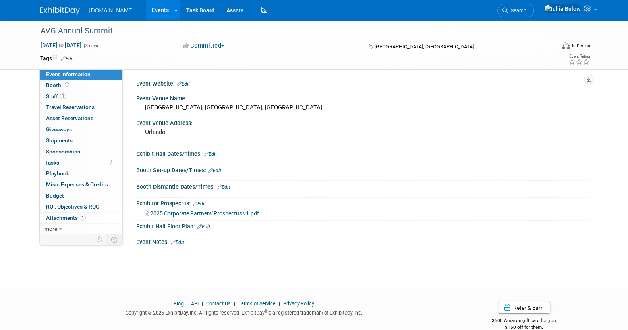
click at [76, 79] on link "Event Information" at bounding box center [81, 74] width 83 height 11
click at [56, 104] on span "Travel Reservations 0" at bounding box center [70, 107] width 48 height 6
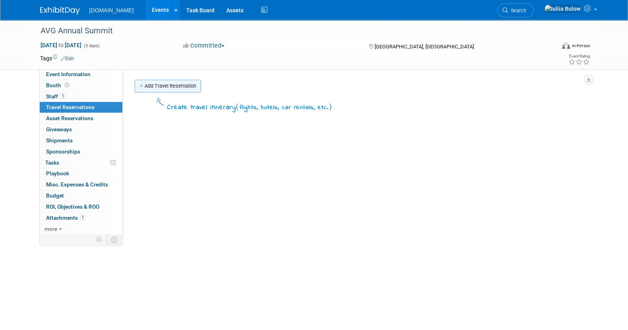
click at [160, 83] on link "Add Travel Reservation" at bounding box center [168, 86] width 66 height 13
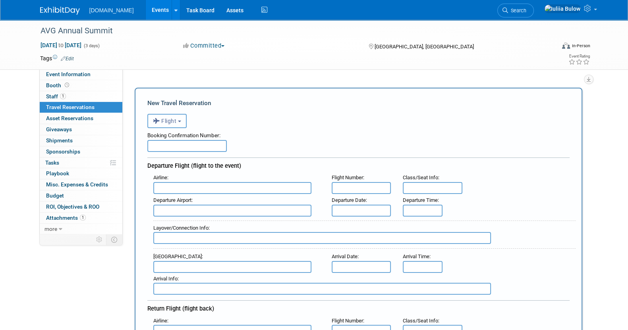
click at [176, 126] on button "Flight" at bounding box center [166, 121] width 39 height 14
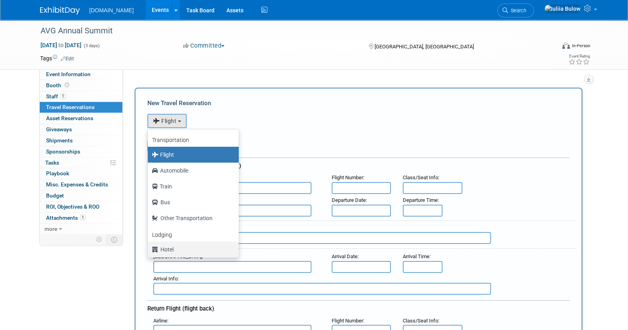
click at [175, 246] on label "Hotel" at bounding box center [191, 249] width 79 height 13
click at [149, 246] on input "Hotel" at bounding box center [146, 248] width 5 height 5
select select "6"
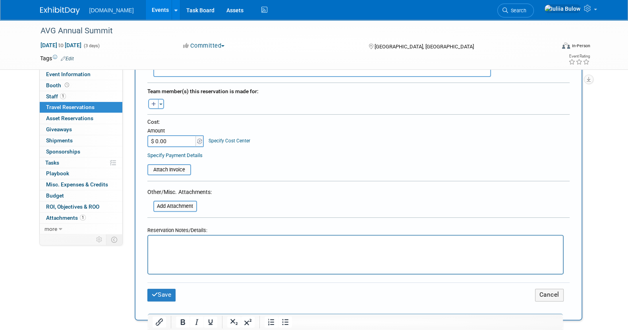
scroll to position [298, 0]
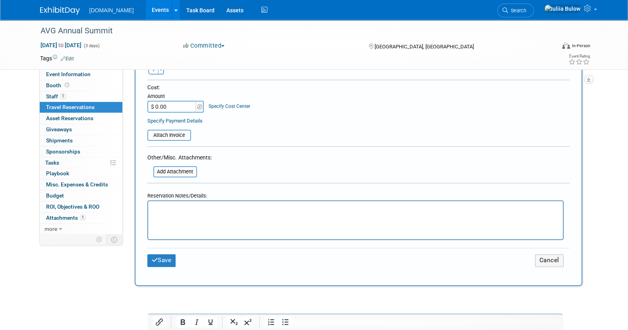
click at [172, 213] on html at bounding box center [355, 207] width 415 height 12
click at [158, 258] on button "Save" at bounding box center [161, 261] width 29 height 12
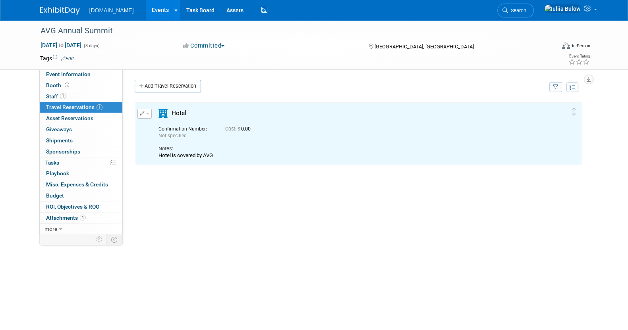
scroll to position [0, 0]
